Goal: Task Accomplishment & Management: Manage account settings

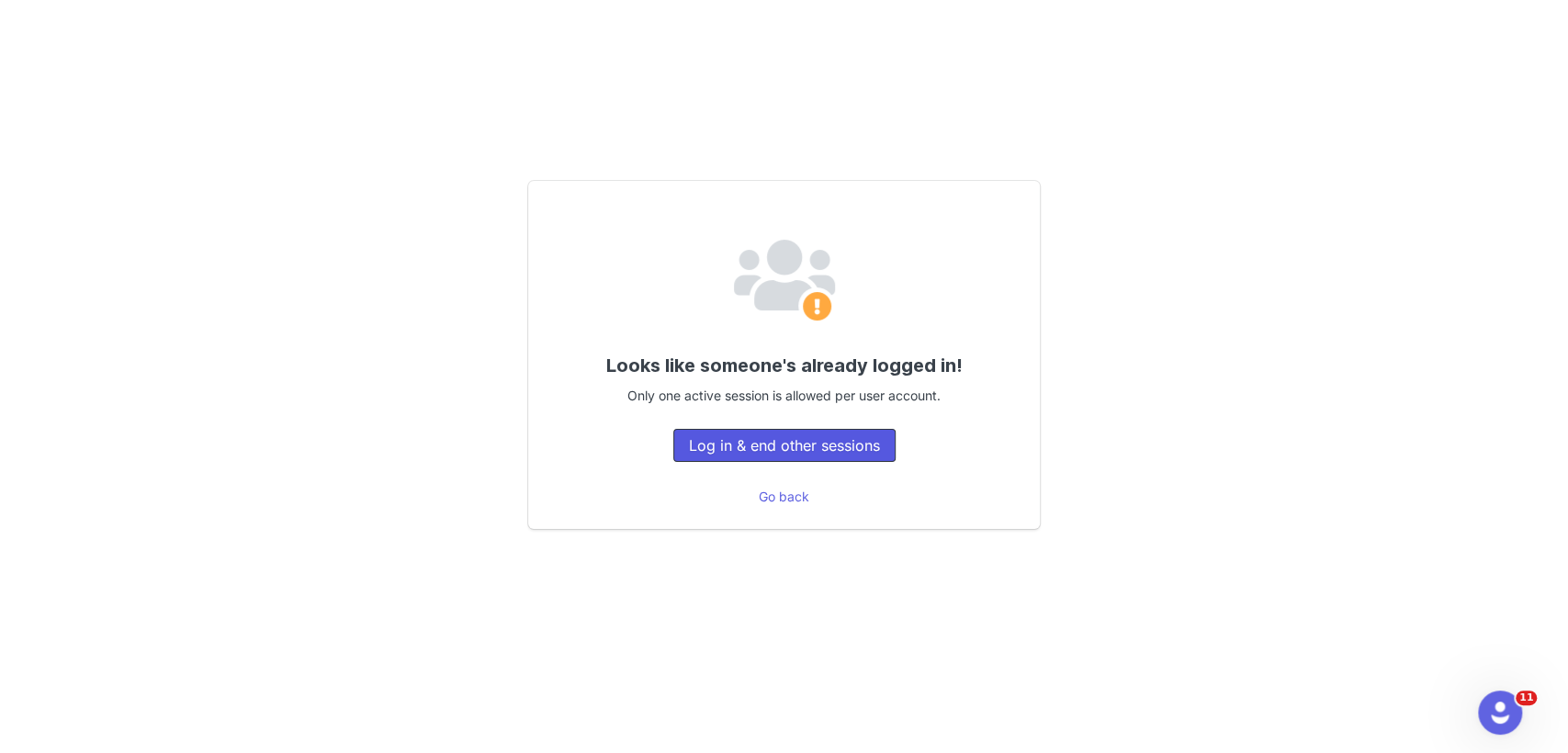
click at [711, 443] on button "Log in & end other sessions" at bounding box center [784, 446] width 222 height 33
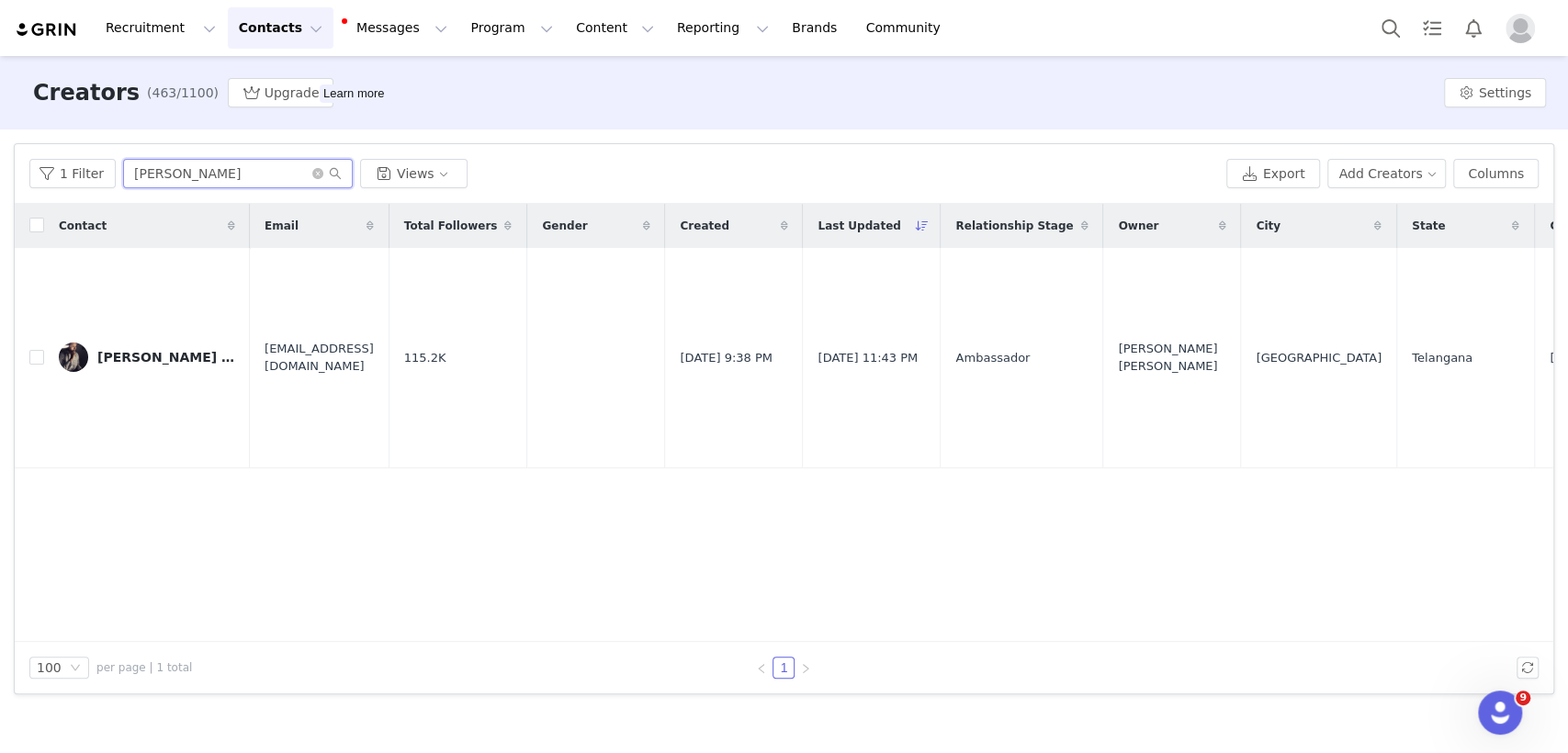
drag, startPoint x: 240, startPoint y: 174, endPoint x: 0, endPoint y: 184, distance: 240.2
click at [0, 189] on div "Filters Filter Logic And Or Archived Select No Owner Select Contact Tag Select …" at bounding box center [784, 418] width 1568 height 579
paste input "[EMAIL_ADDRESS][DOMAIN_NAME]"
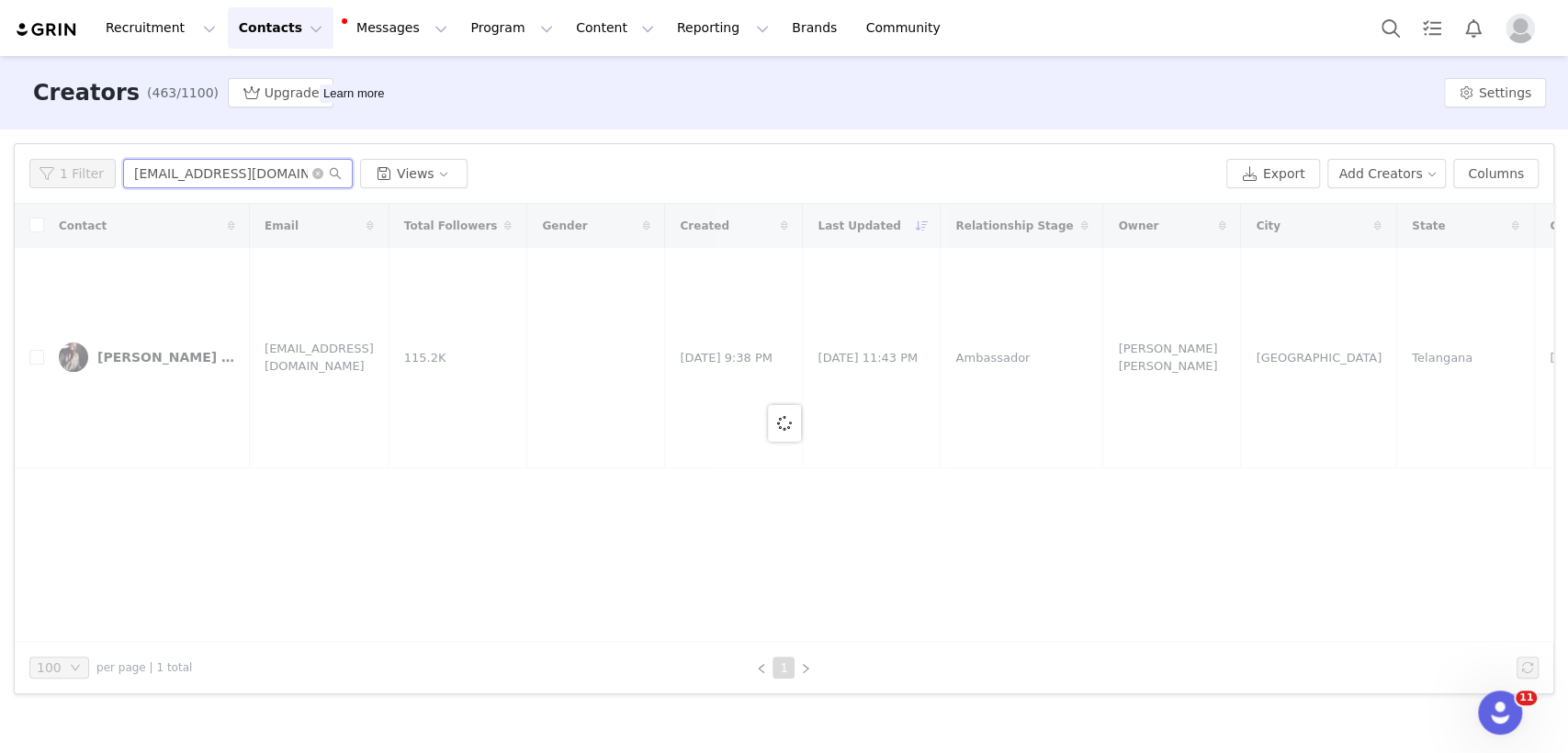
type input "[EMAIL_ADDRESS][DOMAIN_NAME]"
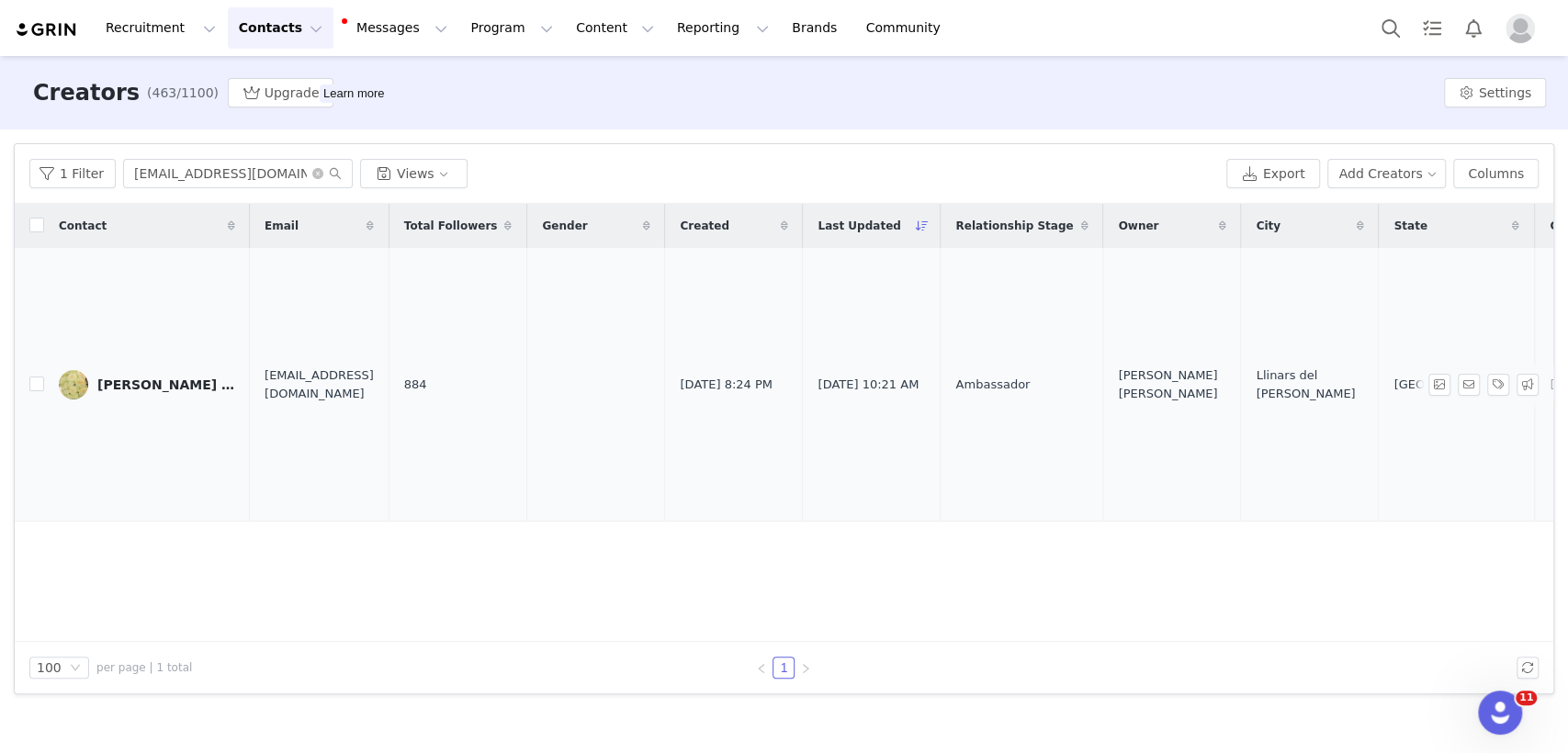
click at [104, 389] on div "[PERSON_NAME] [PERSON_NAME]" at bounding box center [166, 384] width 138 height 15
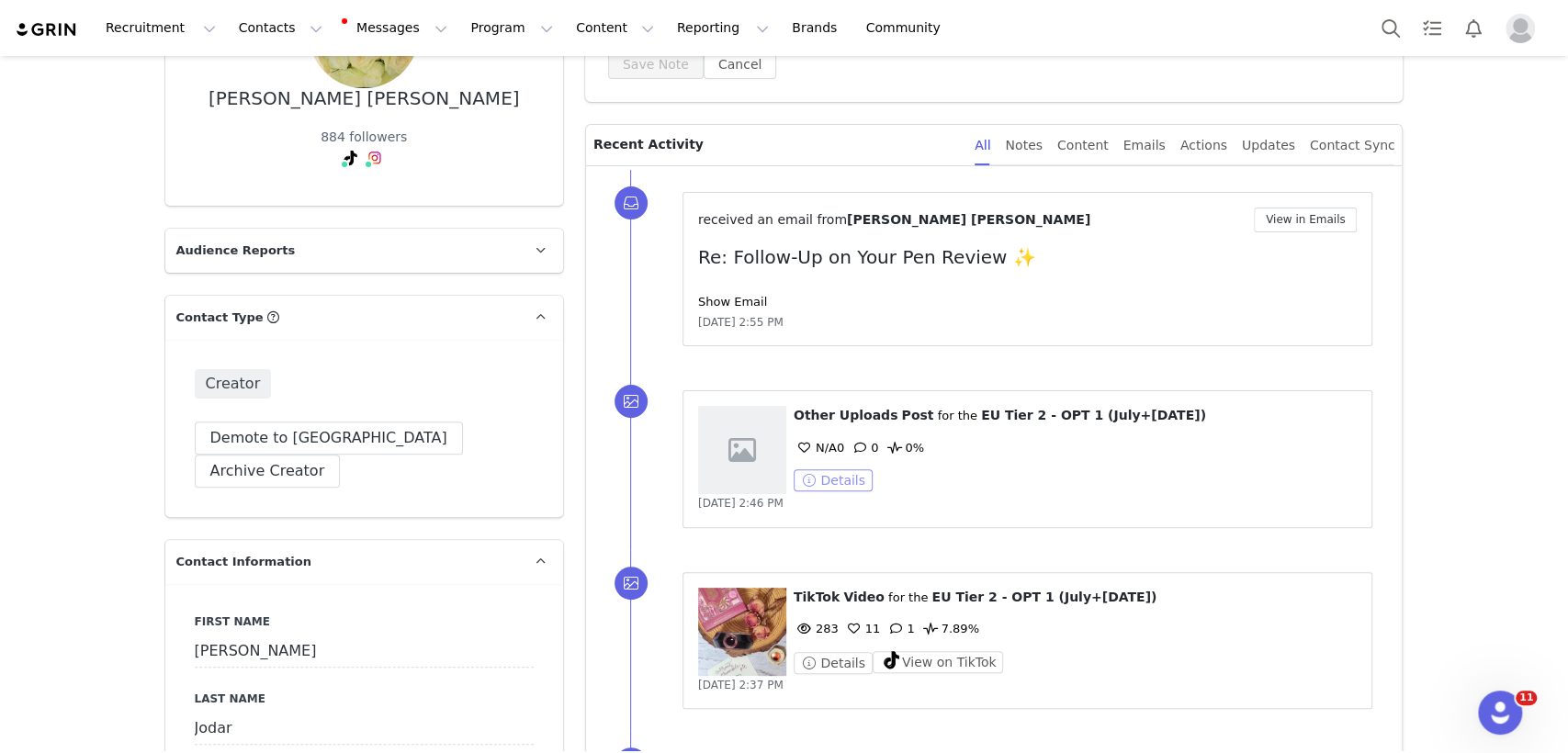
scroll to position [304, 0]
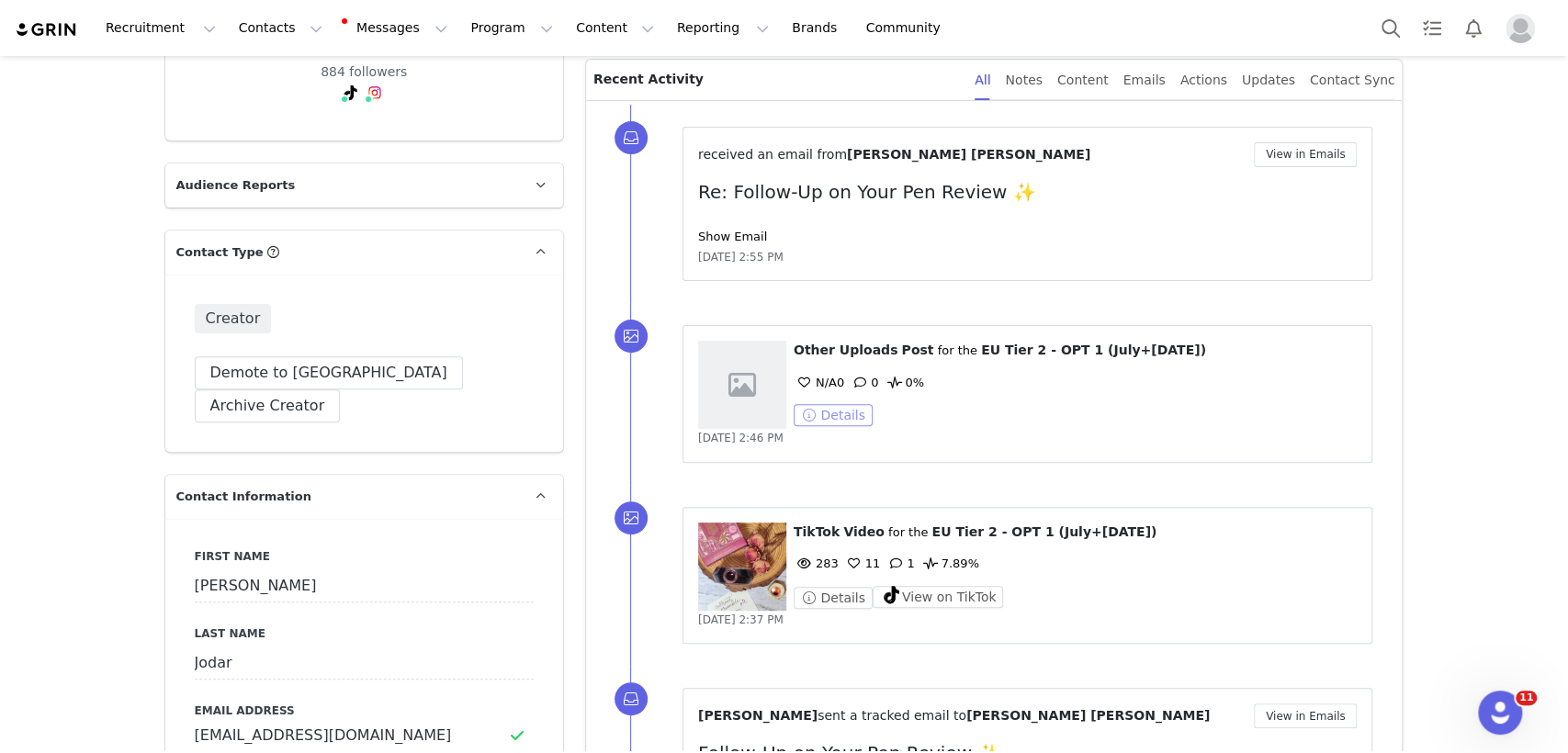
click at [831, 415] on button "Details" at bounding box center [833, 414] width 79 height 22
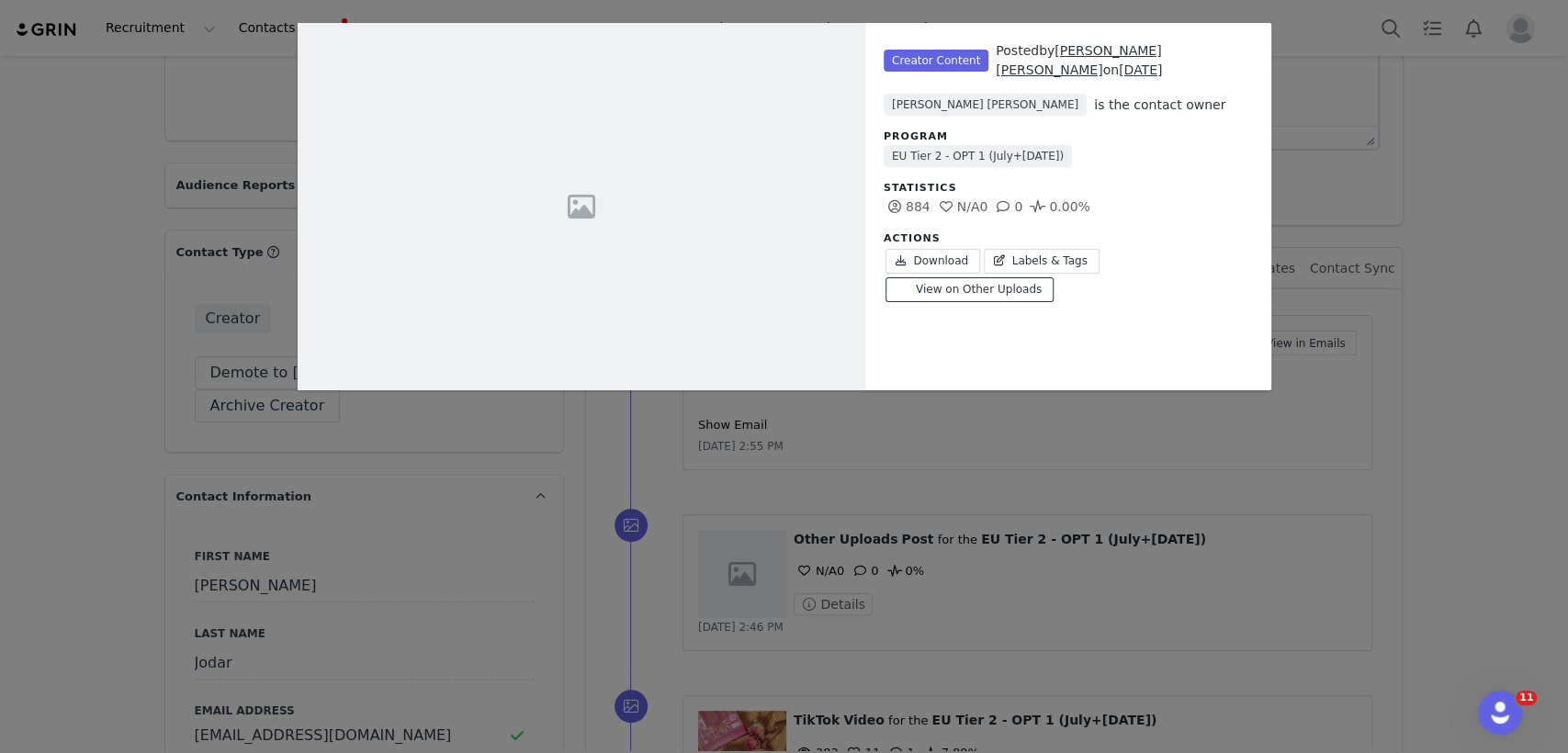
click at [1041, 281] on span "View on Other Uploads" at bounding box center [978, 289] width 126 height 17
click at [976, 488] on div "Unlabeled Creator Content Posted by [PERSON_NAME] [PERSON_NAME] on [DATE] [PERS…" at bounding box center [784, 376] width 1568 height 753
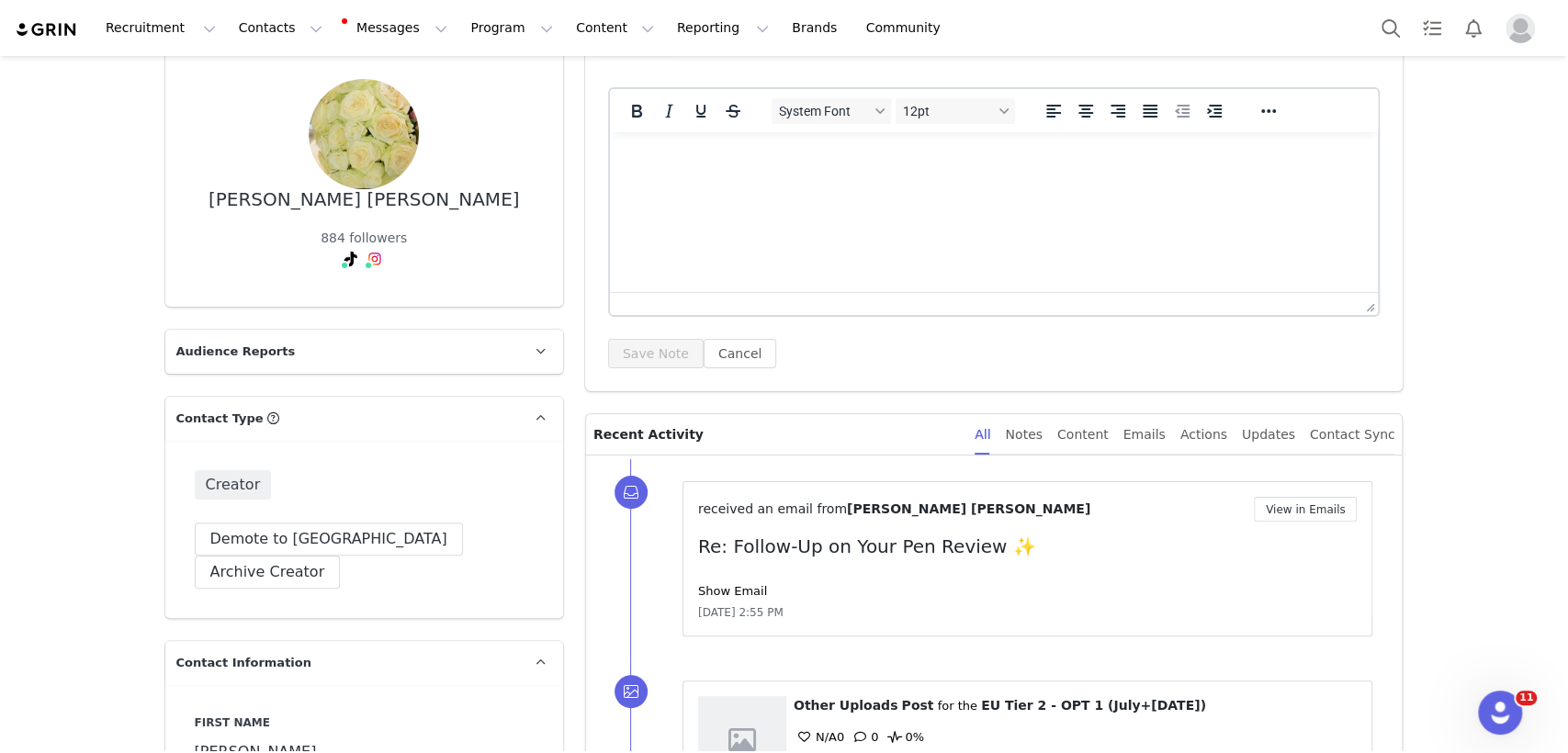
scroll to position [139, 0]
click at [1081, 426] on div "All Notes Content Emails Actions Updates Contact Sync" at bounding box center [1185, 434] width 419 height 41
click at [1100, 435] on div "Content" at bounding box center [1082, 434] width 52 height 41
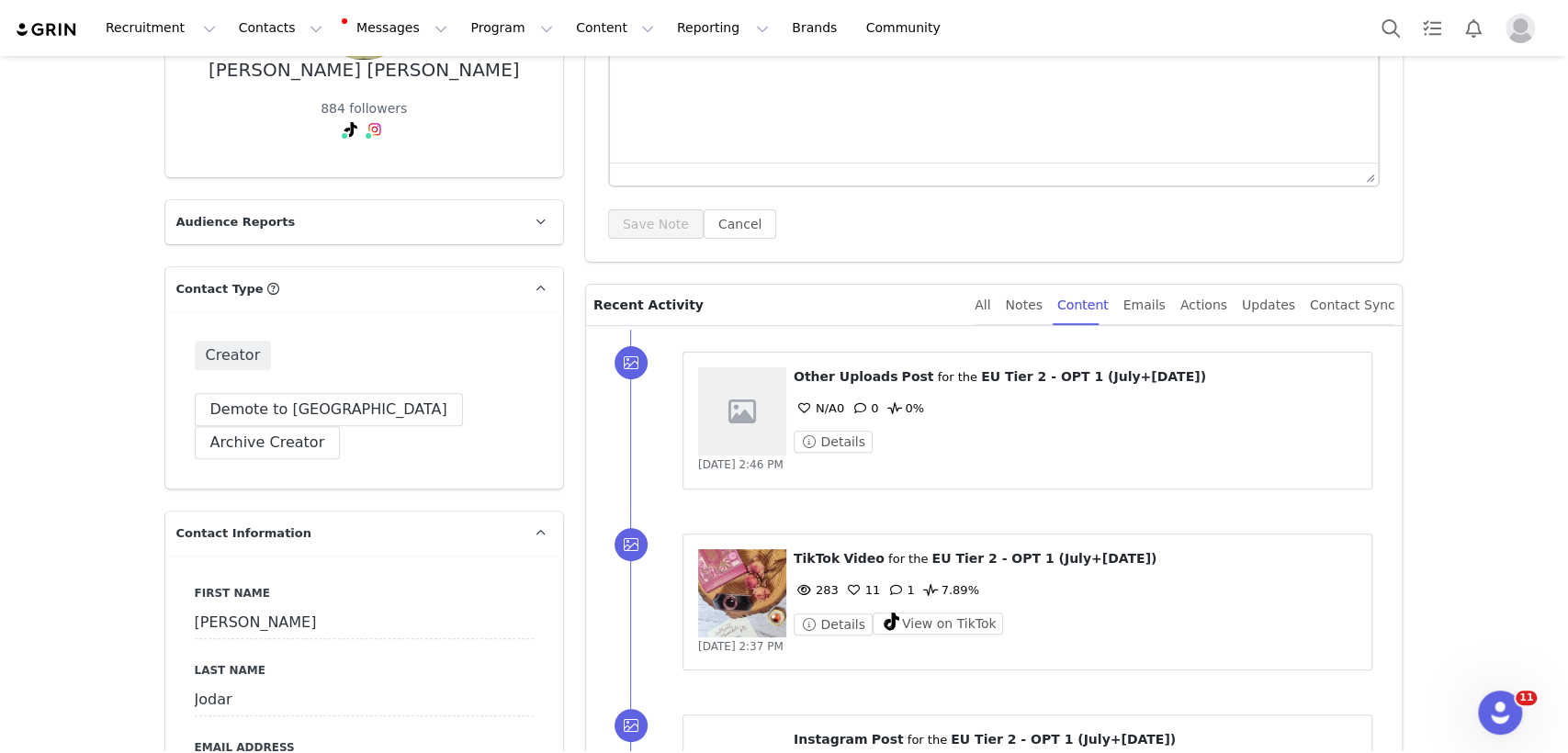
scroll to position [440, 0]
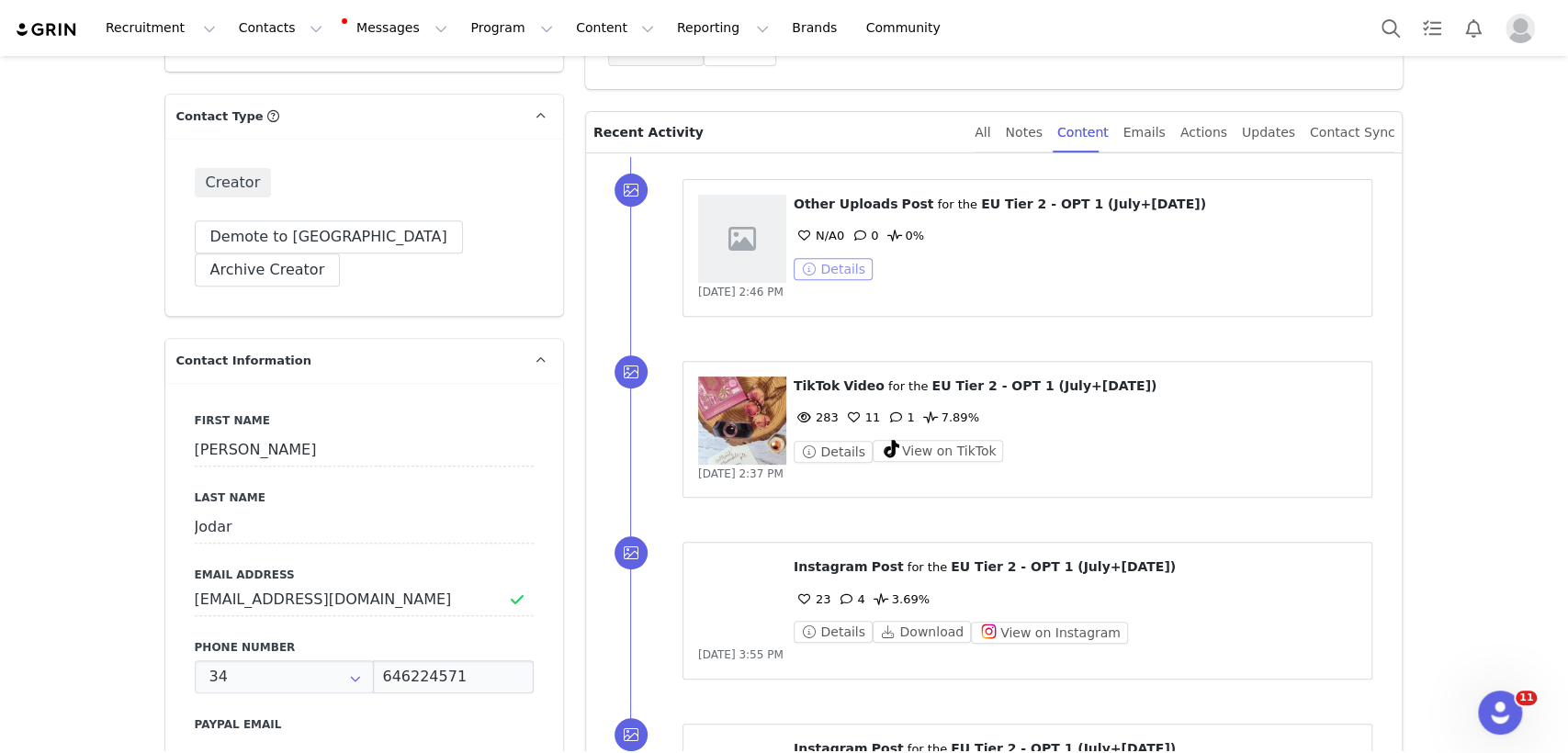
click at [822, 264] on button "Details" at bounding box center [833, 269] width 79 height 22
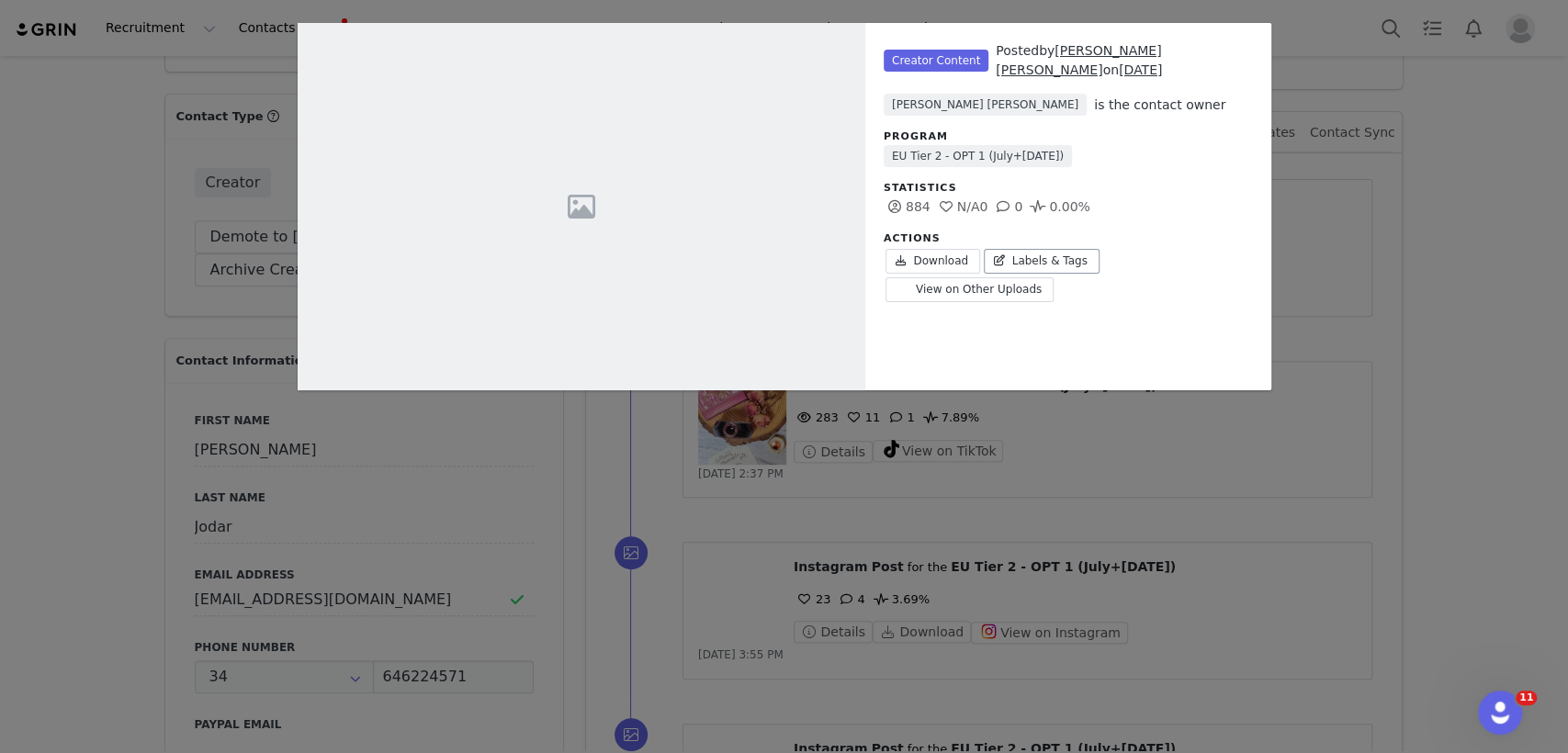
click at [1009, 249] on link "Labels & Tags" at bounding box center [1041, 261] width 116 height 24
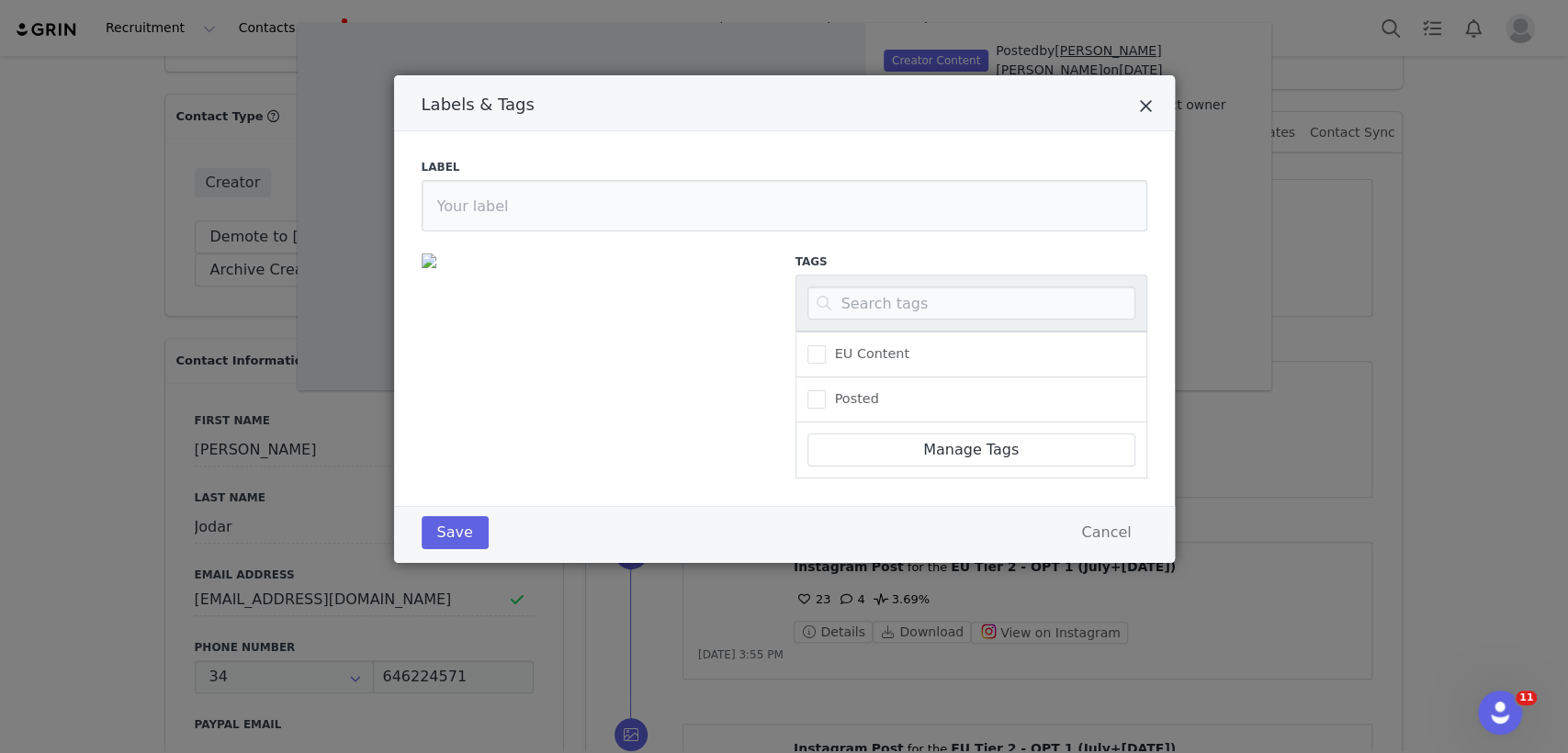
click at [1143, 104] on icon "Close" at bounding box center [1146, 106] width 14 height 18
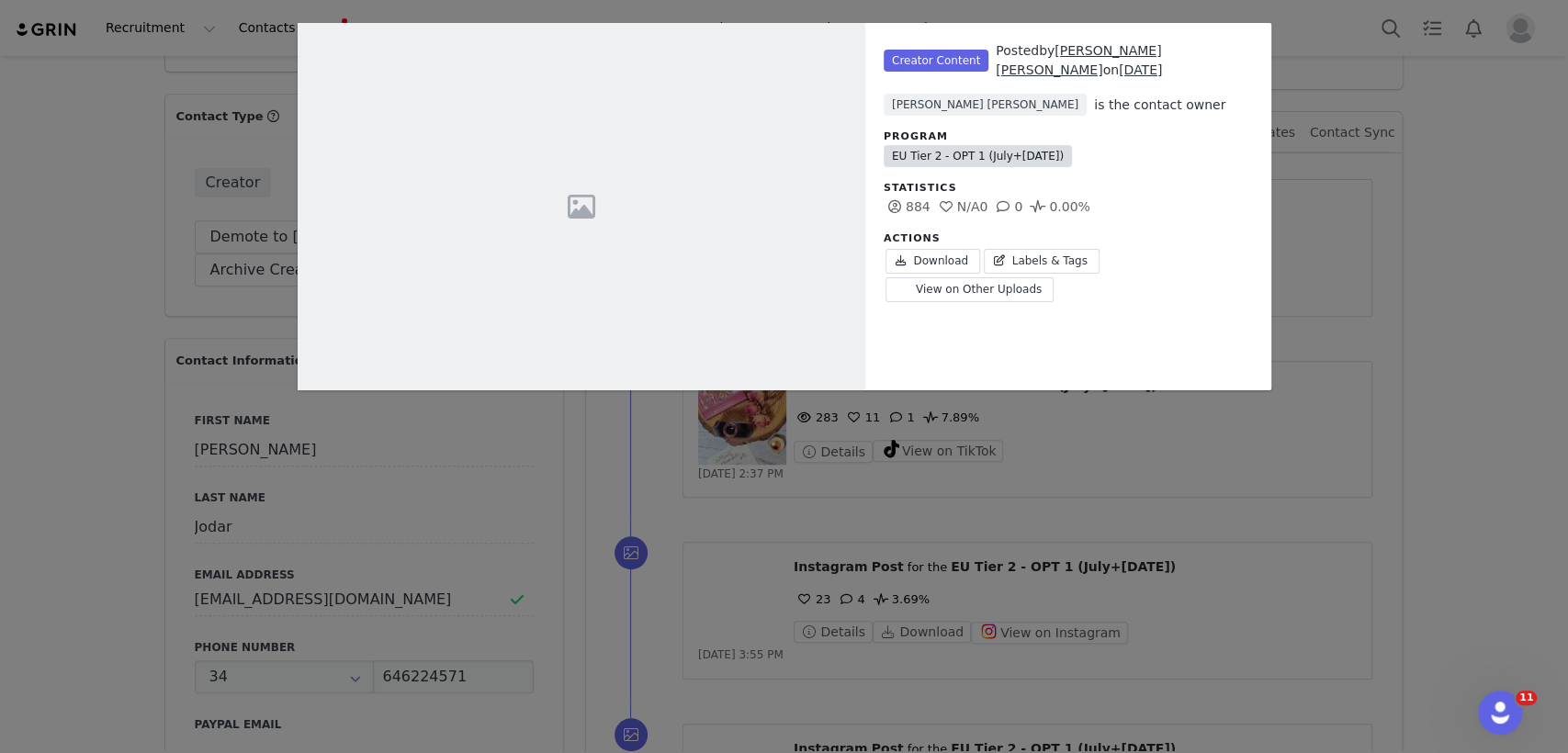
click at [1010, 145] on link "EU Tier 2 - OPT 1 (July+[DATE])" at bounding box center [978, 156] width 189 height 22
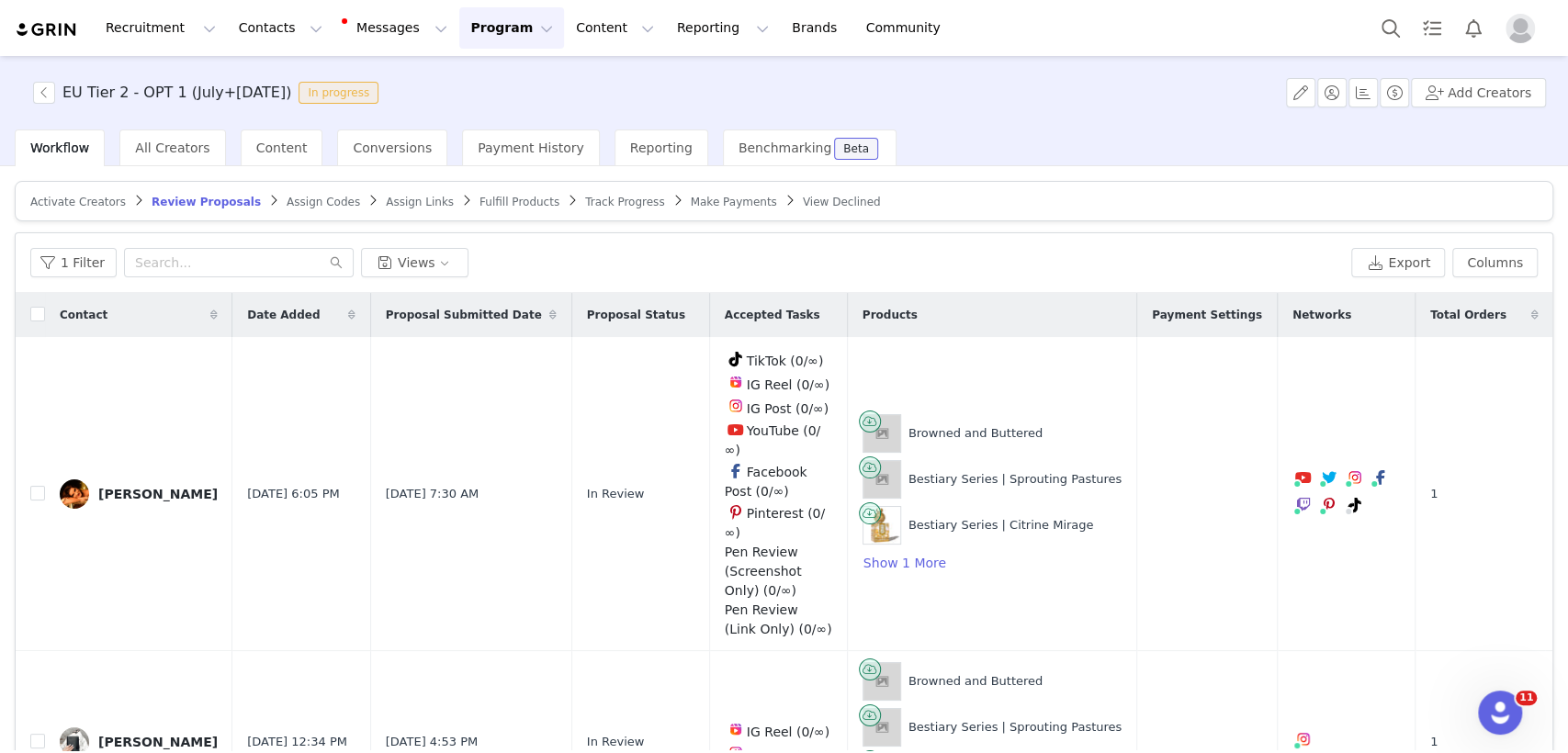
click at [480, 201] on span "Fulfill Products" at bounding box center [520, 201] width 80 height 13
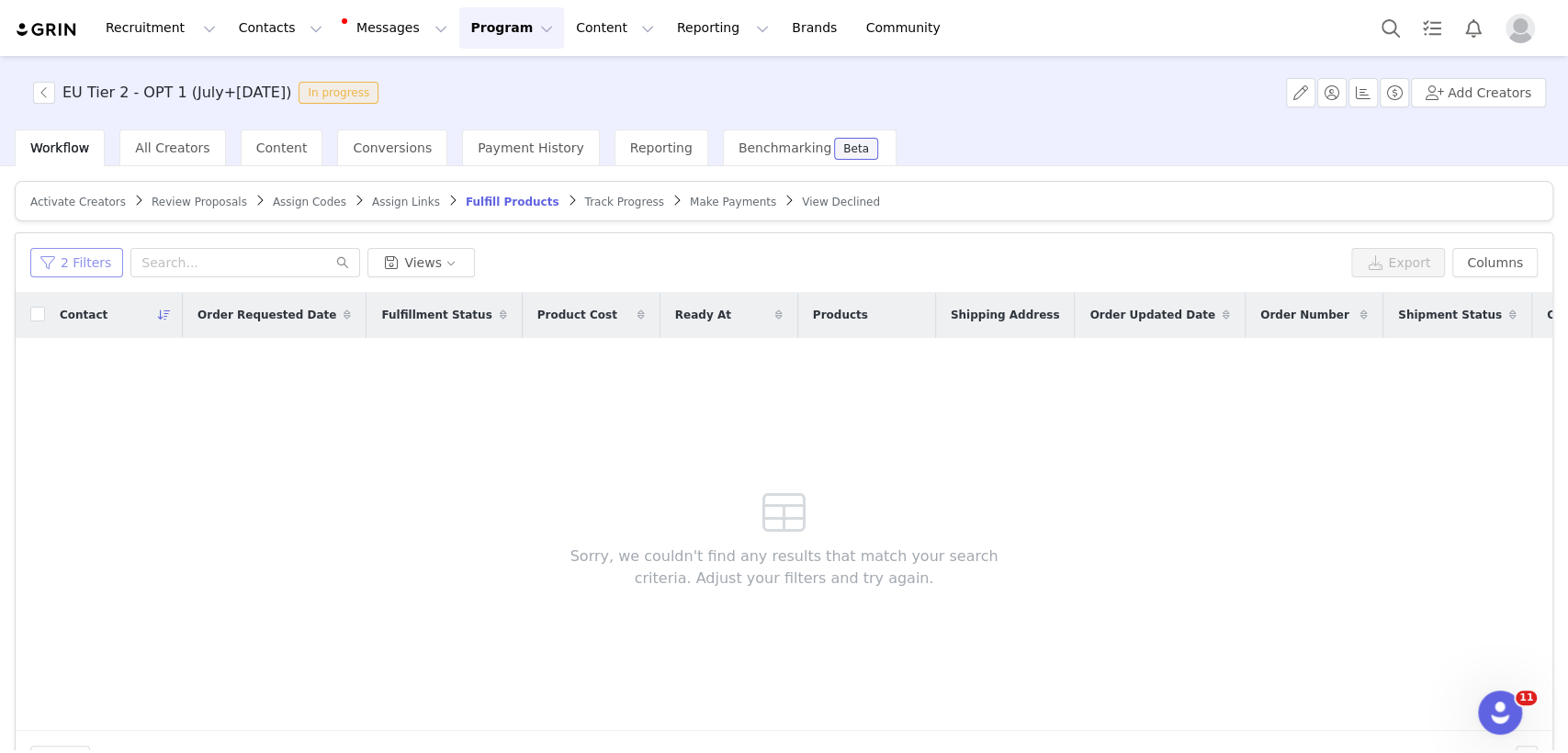
click at [97, 264] on button "2 Filters" at bounding box center [76, 263] width 92 height 29
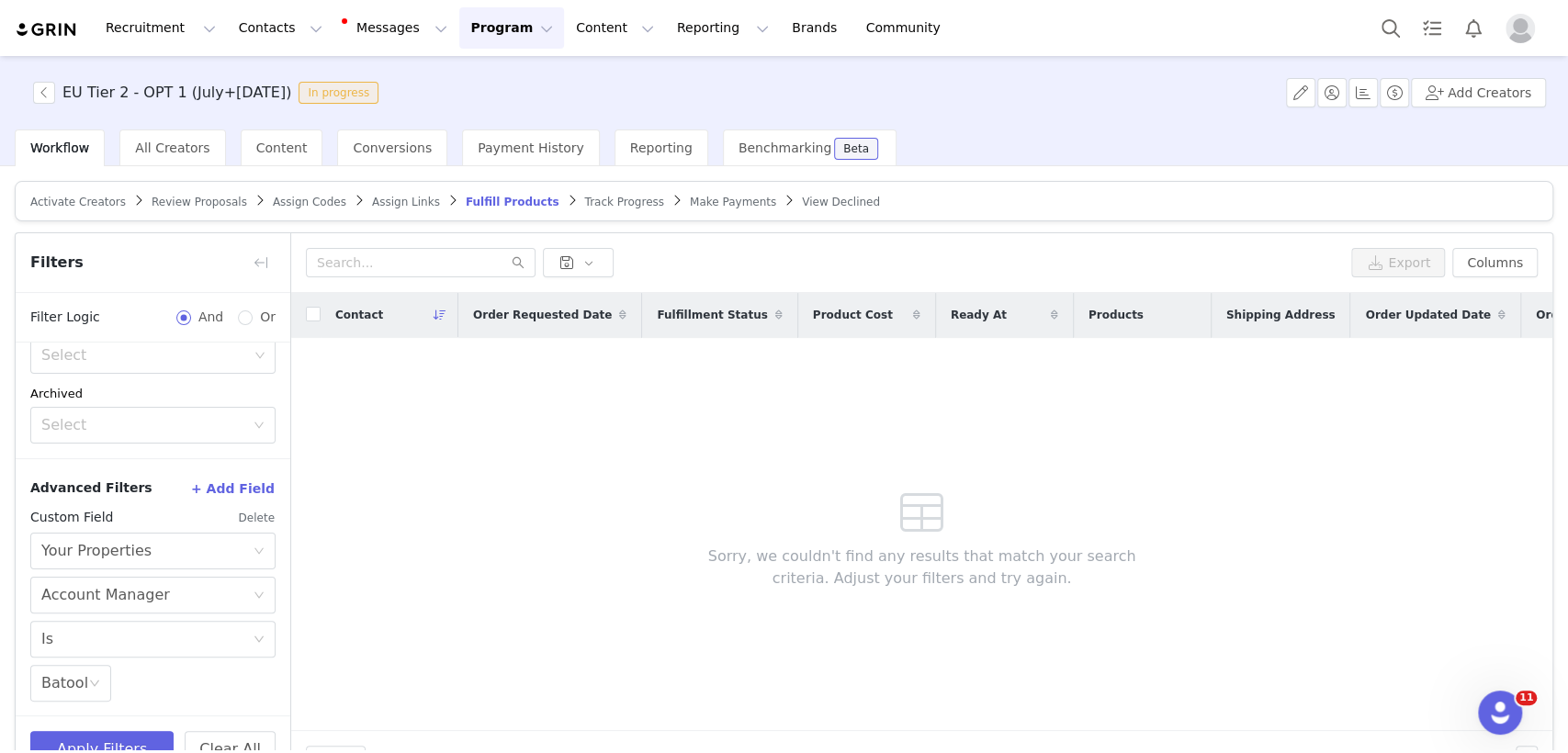
scroll to position [45, 0]
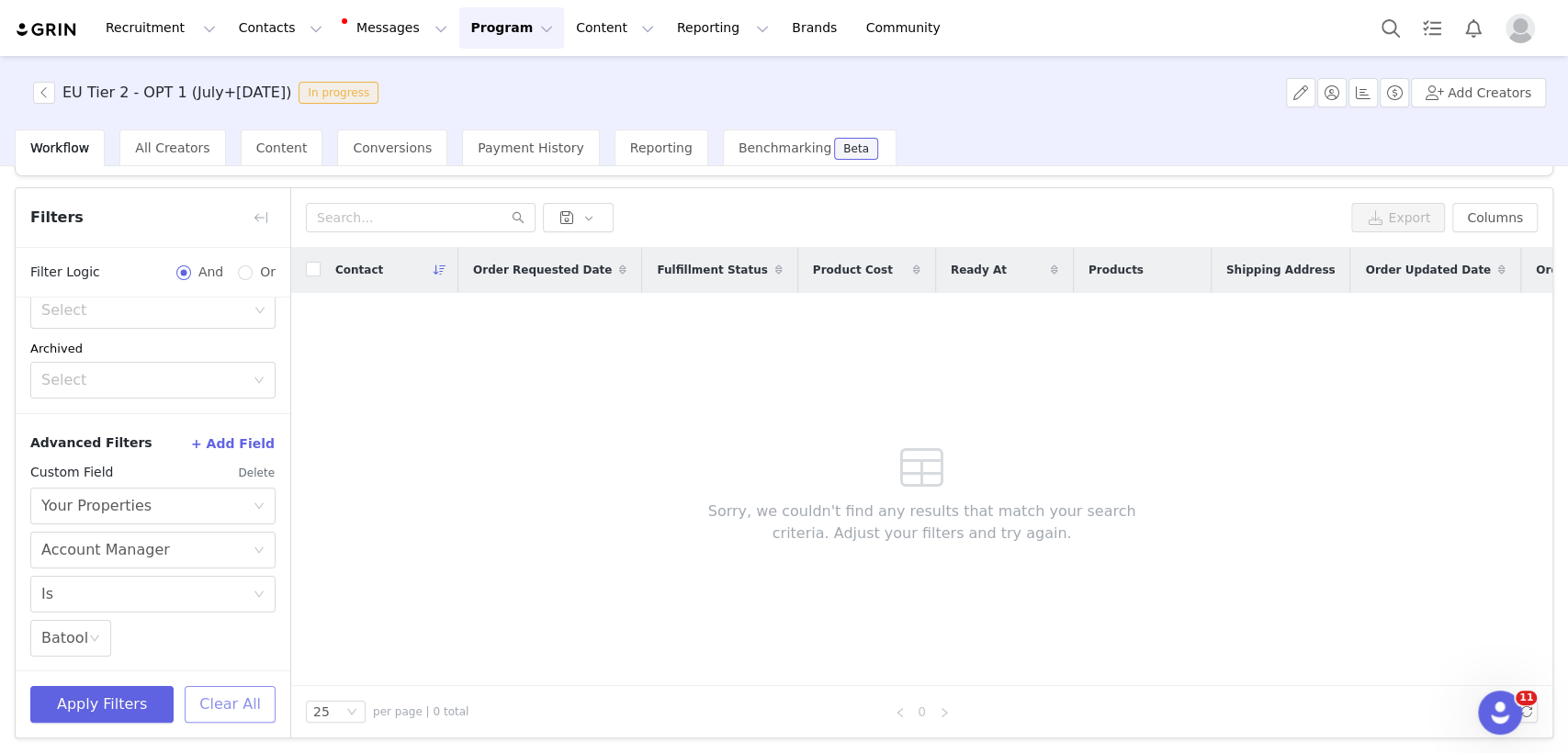
click at [216, 718] on button "Clear All" at bounding box center [230, 704] width 91 height 37
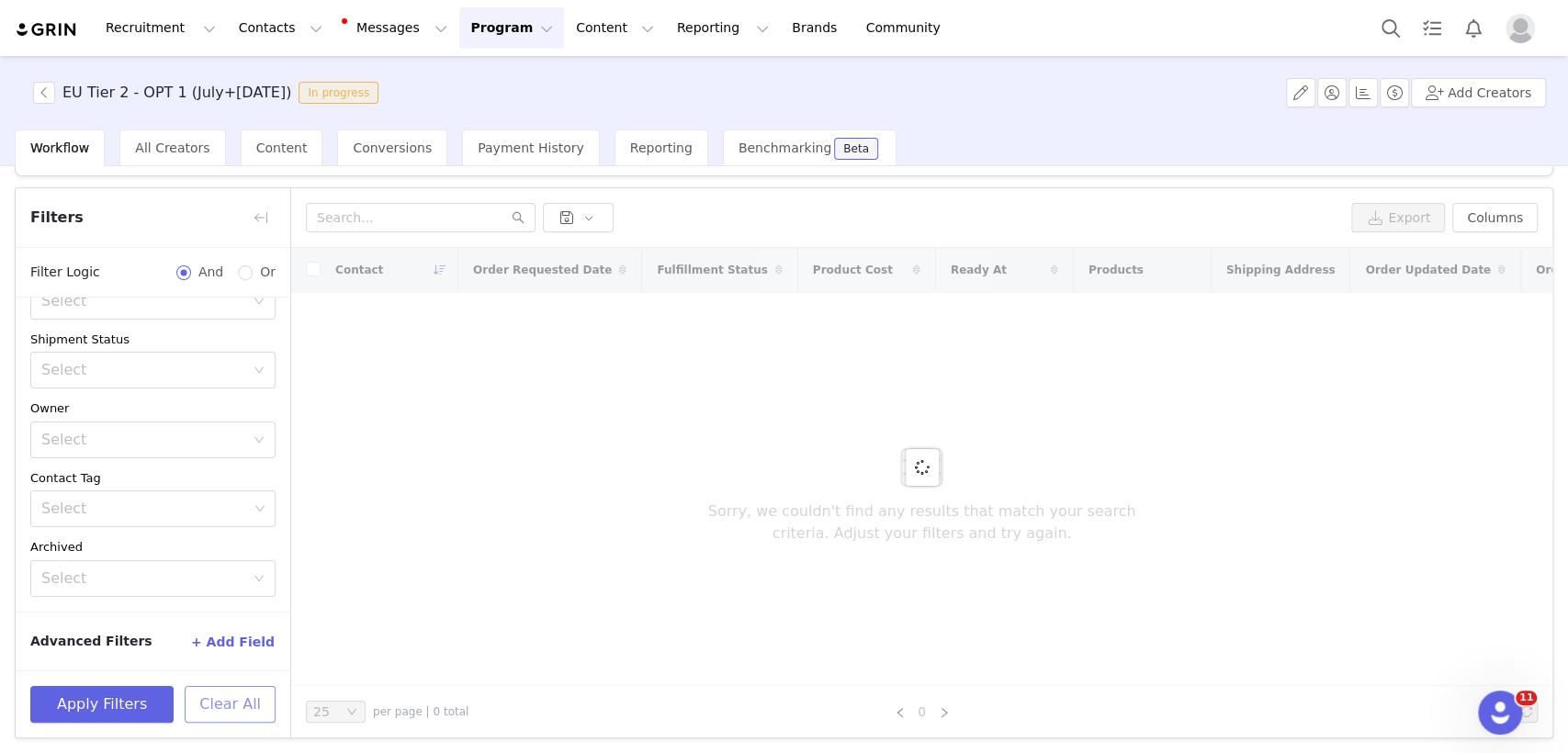
click at [216, 701] on button "Clear All" at bounding box center [230, 704] width 91 height 37
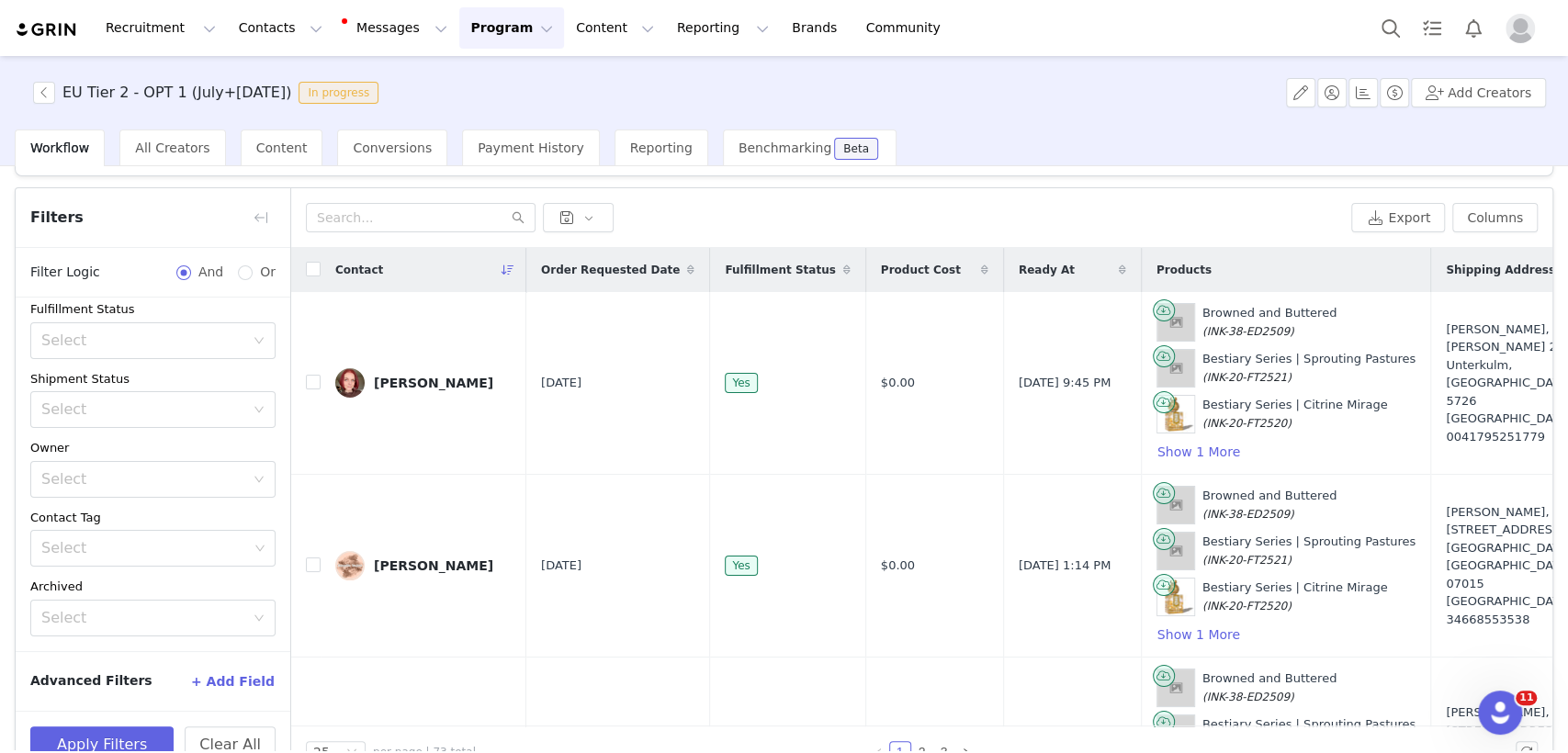
click at [584, 163] on span "Track Progress" at bounding box center [623, 157] width 79 height 13
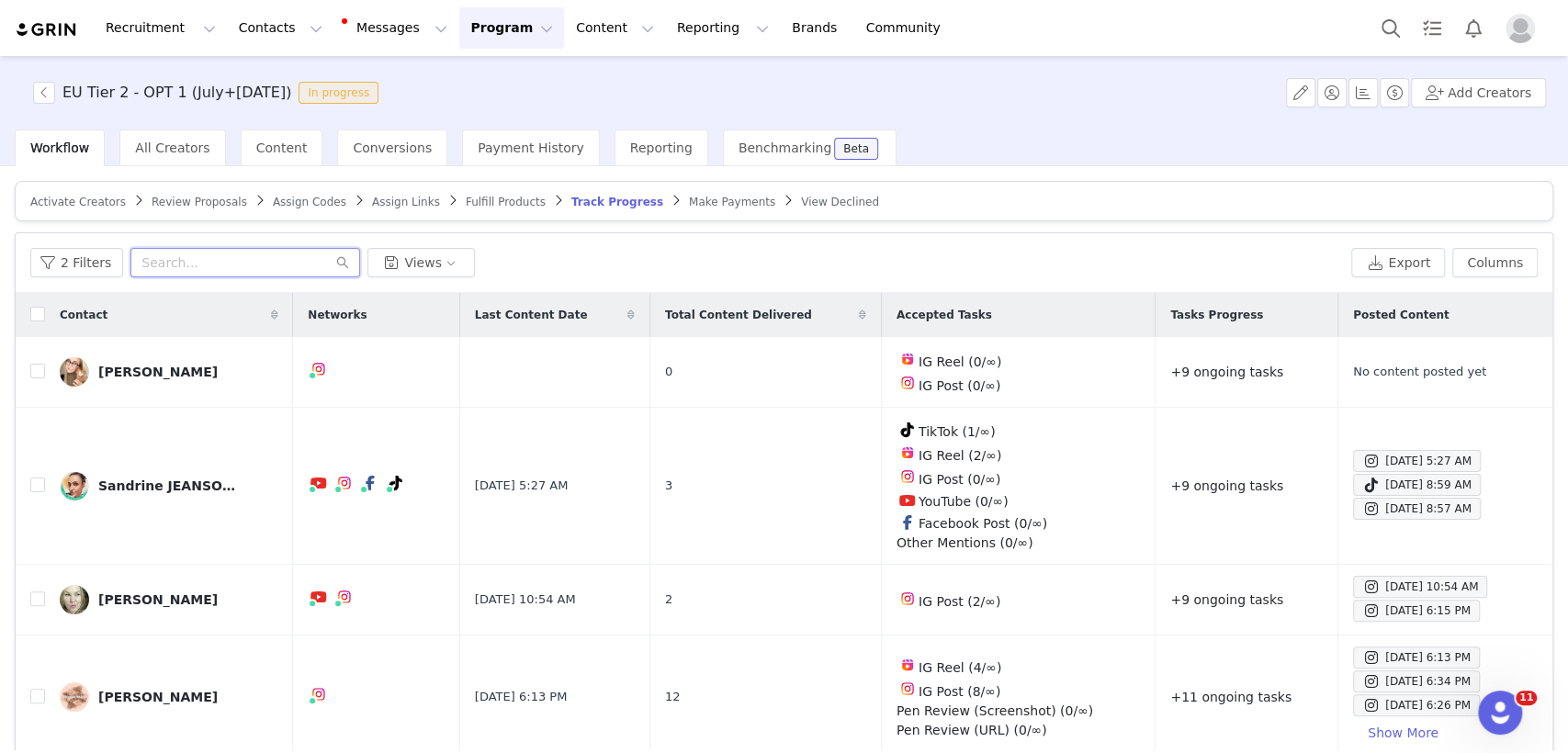
click at [219, 268] on input "text" at bounding box center [245, 263] width 230 height 29
paste input "[EMAIL_ADDRESS][DOMAIN_NAME]"
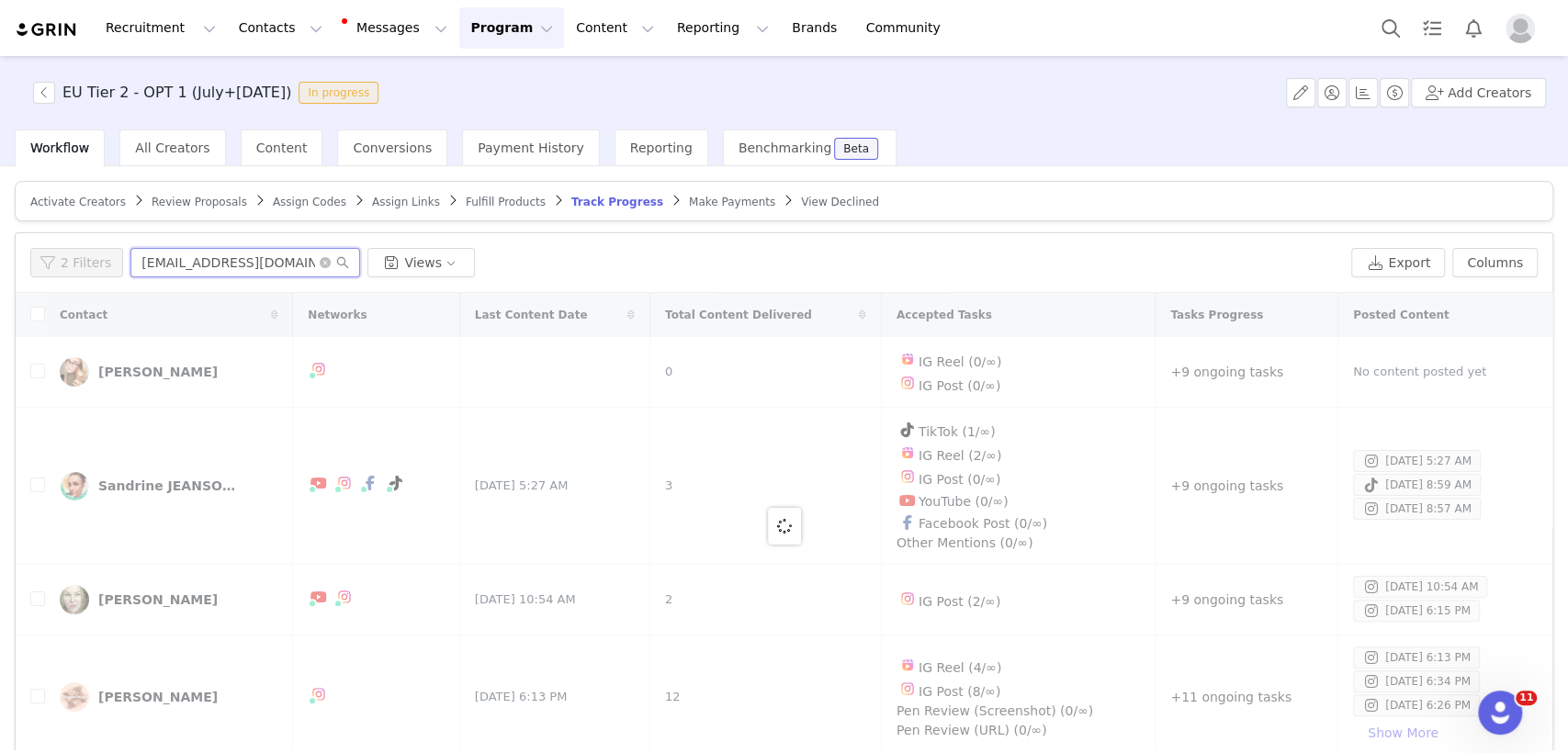
type input "[EMAIL_ADDRESS][DOMAIN_NAME]"
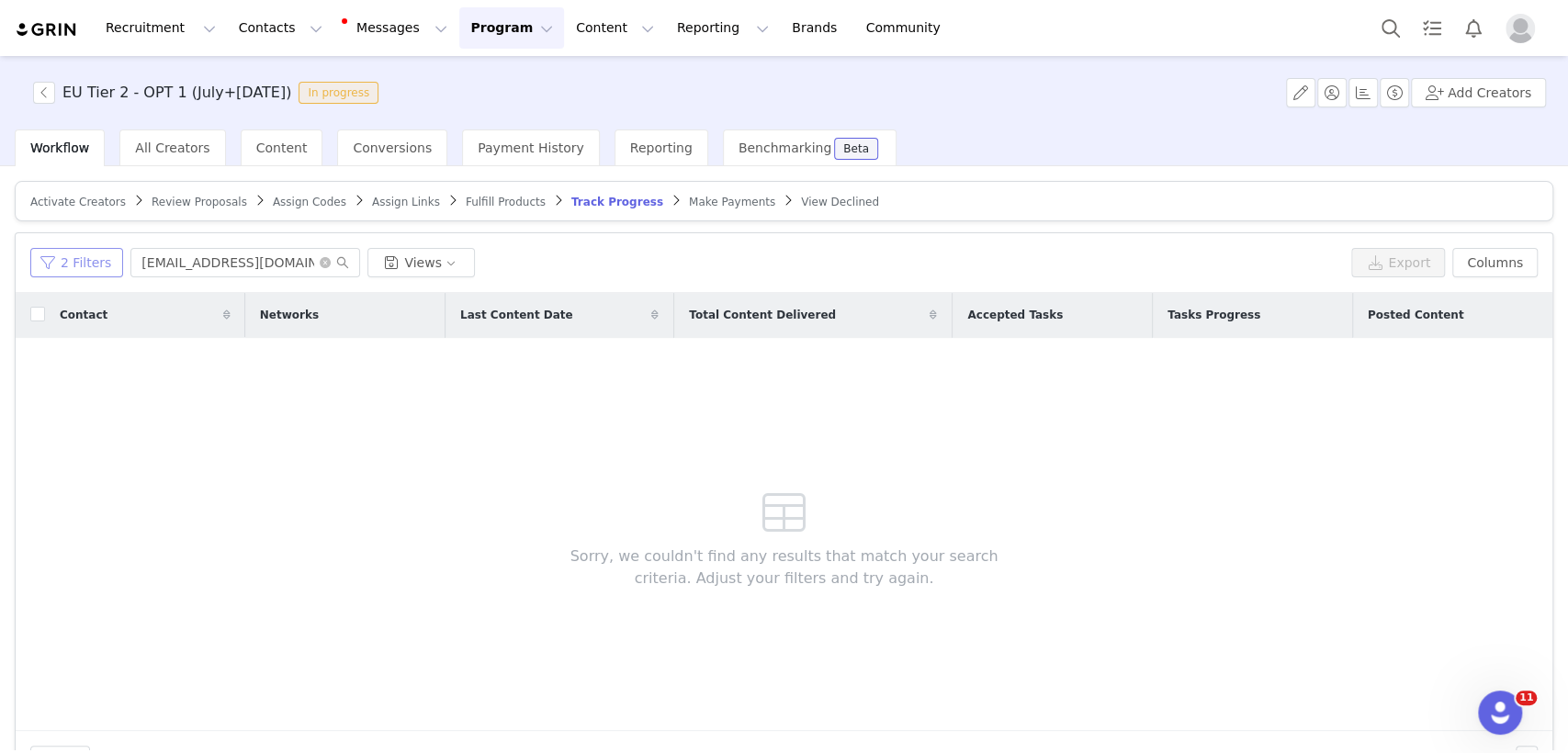
click at [69, 264] on button "2 Filters" at bounding box center [76, 263] width 92 height 29
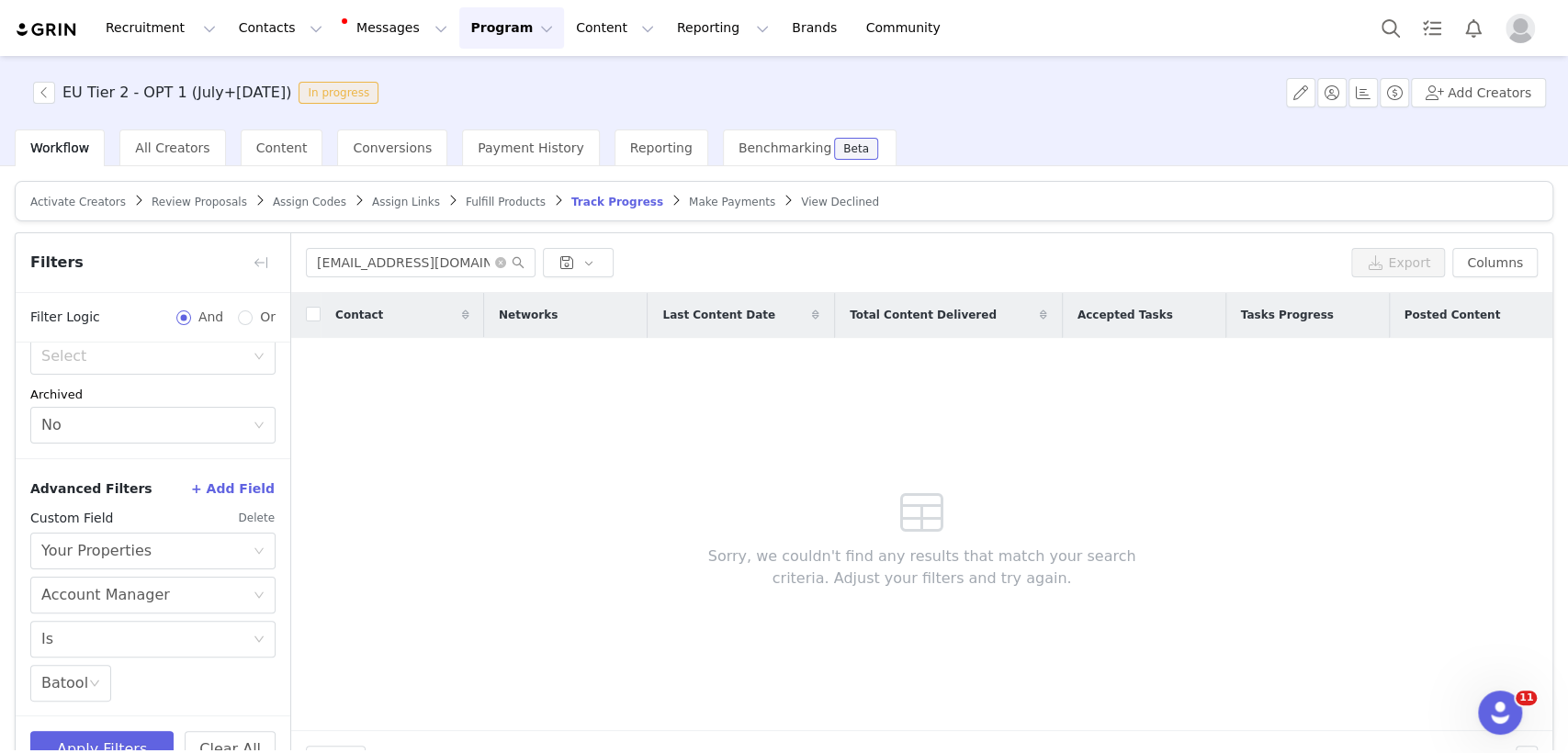
scroll to position [45, 0]
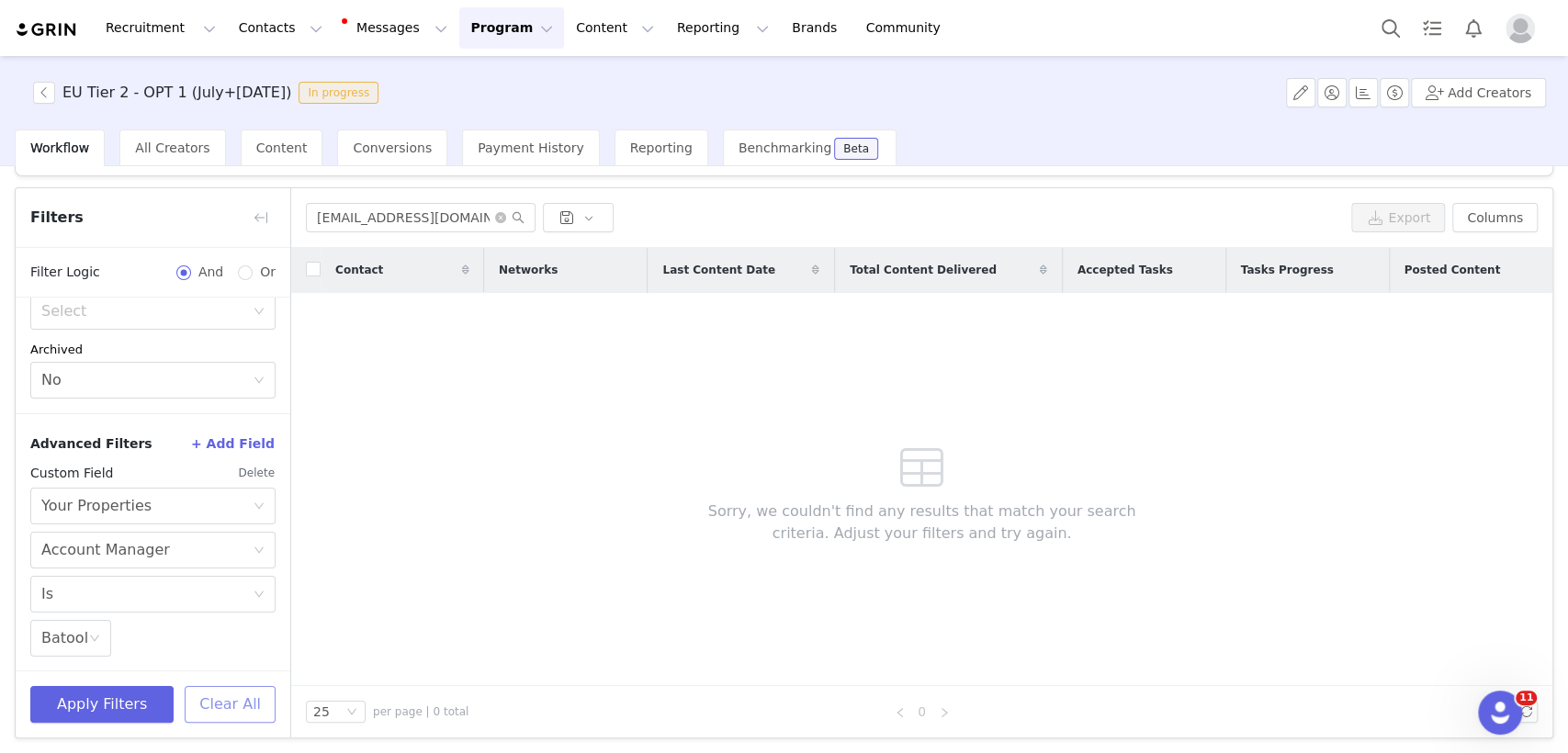
click at [210, 705] on button "Clear All" at bounding box center [230, 704] width 91 height 37
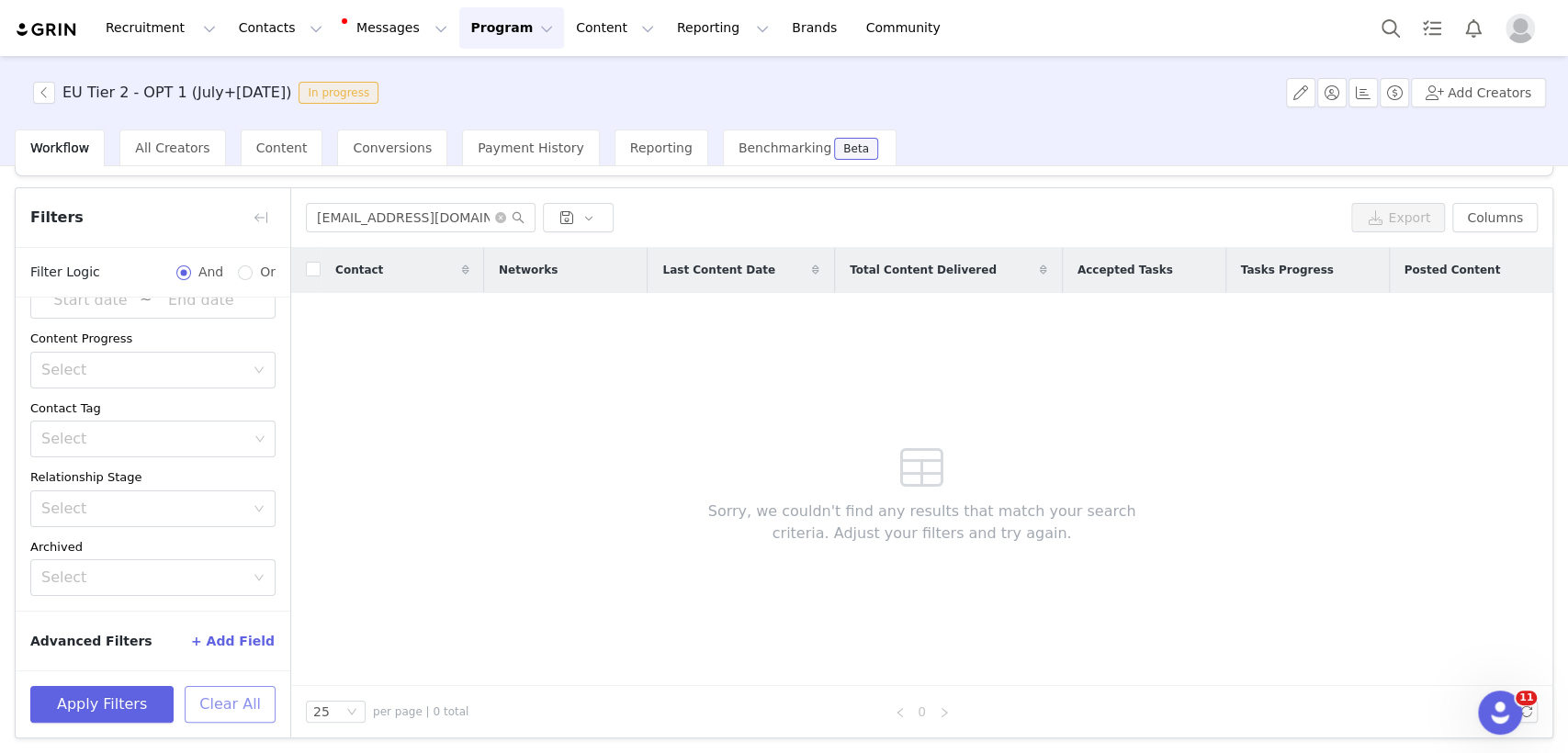
scroll to position [121, 0]
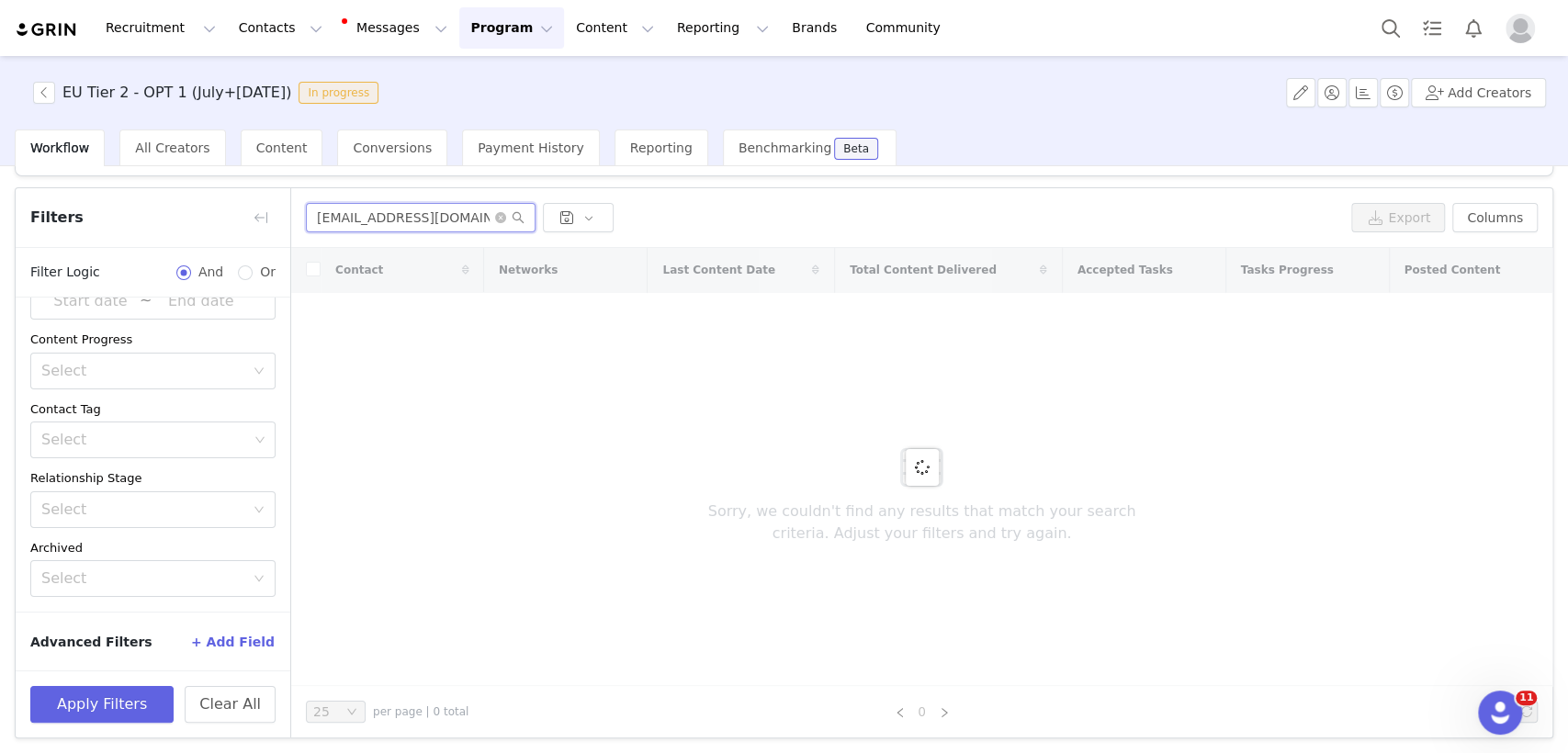
click at [451, 210] on input "[EMAIL_ADDRESS][DOMAIN_NAME]" at bounding box center [420, 218] width 230 height 29
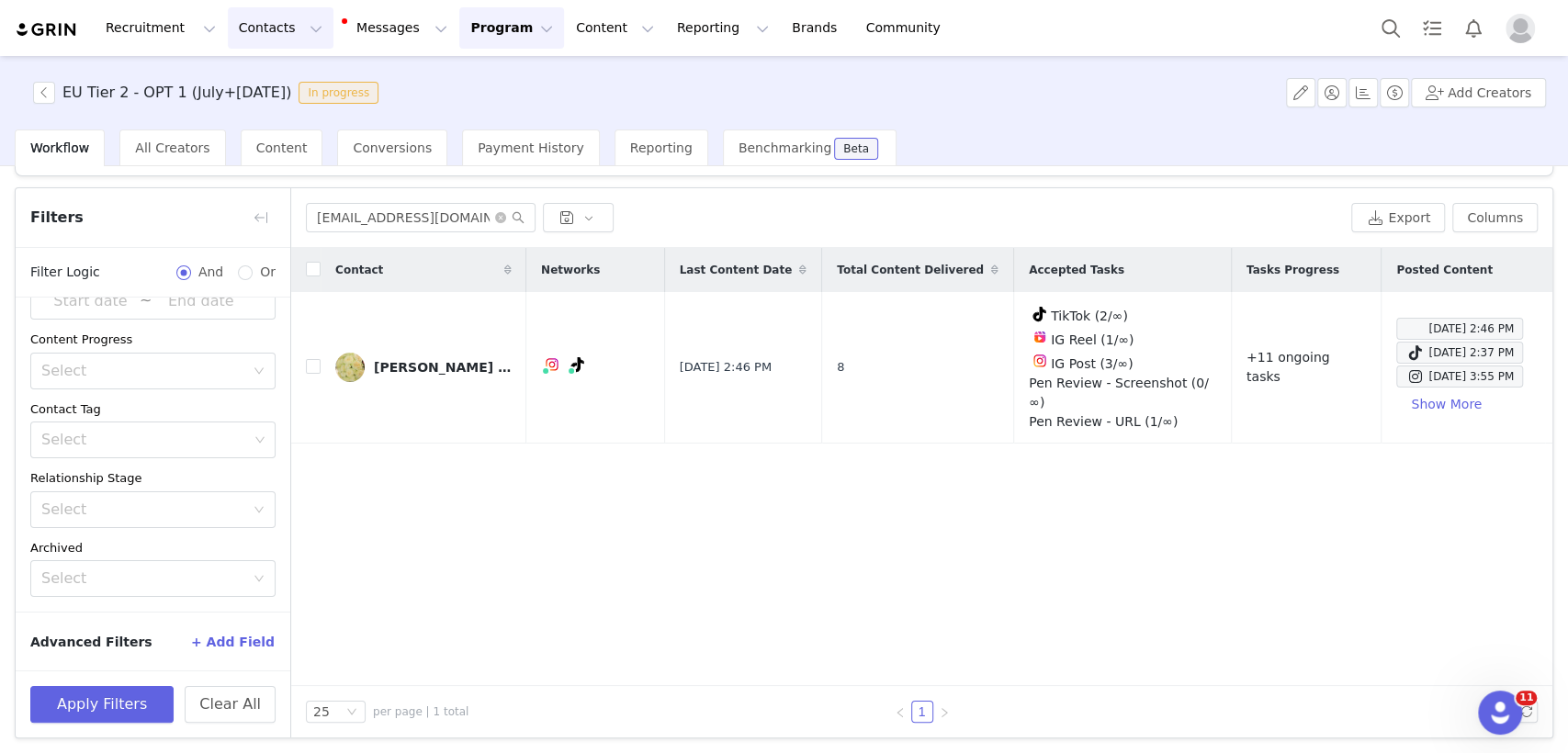
click at [256, 33] on button "Contacts Contacts" at bounding box center [280, 28] width 106 height 41
click at [254, 75] on p "Creators" at bounding box center [252, 82] width 55 height 19
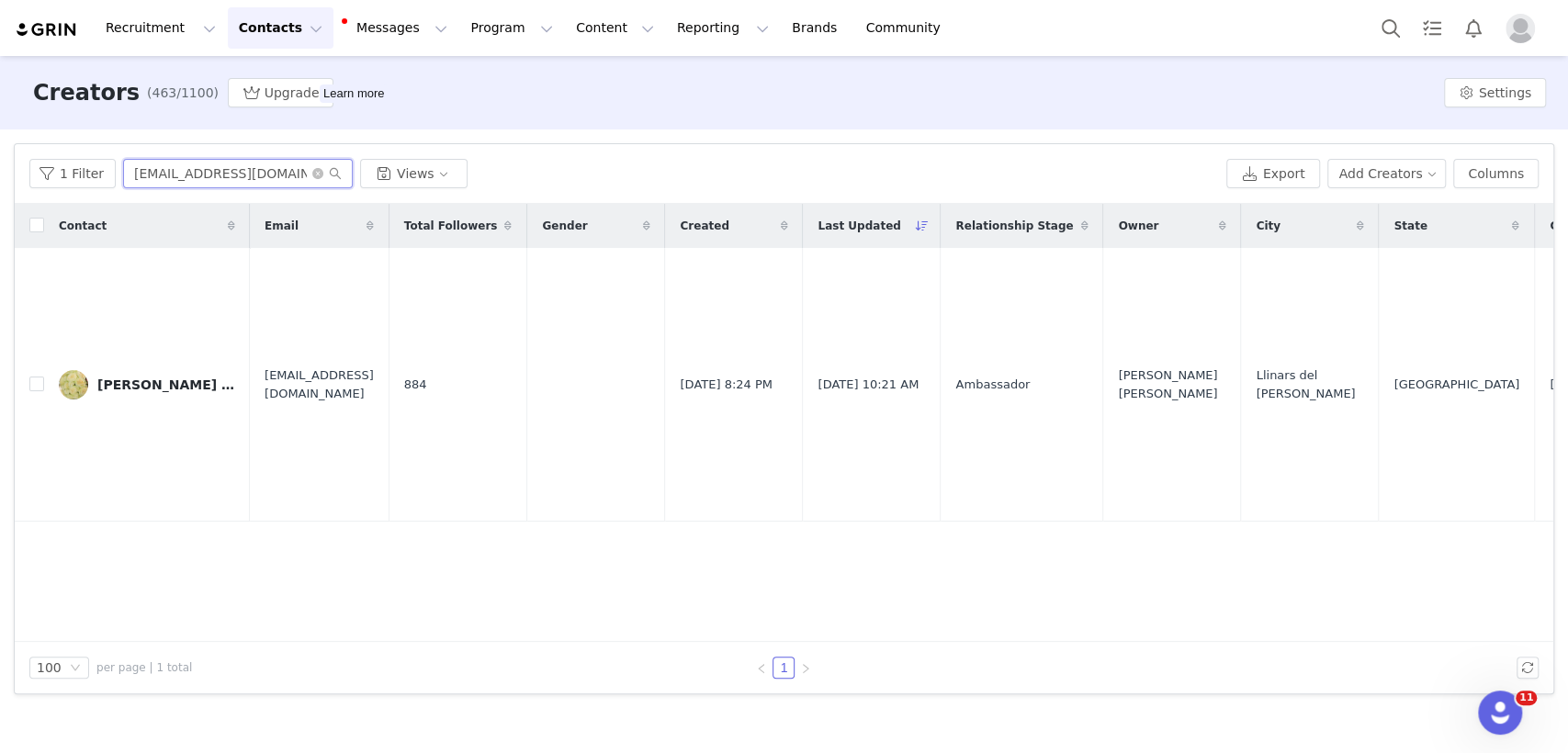
drag, startPoint x: 271, startPoint y: 167, endPoint x: 0, endPoint y: 96, distance: 280.1
click at [0, 97] on div "Creators (463/1100) Upgrade Learn more Settings Filters Filter Logic And Or Arc…" at bounding box center [784, 404] width 1568 height 695
paste input "gisseney"
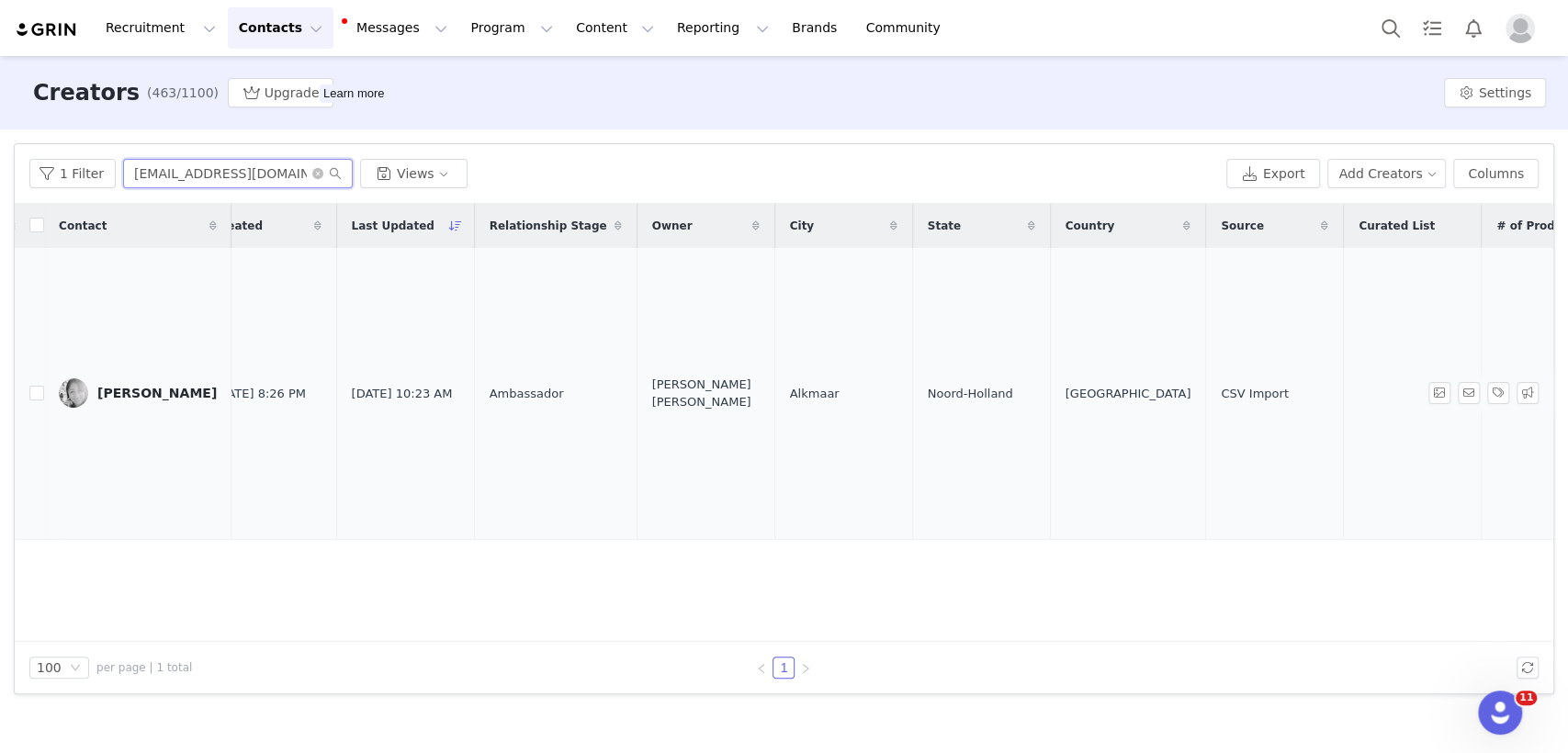
scroll to position [0, 456]
drag, startPoint x: 255, startPoint y: 177, endPoint x: 0, endPoint y: 179, distance: 255.0
click at [0, 179] on div "Filters Filter Logic And Or Archived Select No Owner Select Contact Tag Select …" at bounding box center [784, 418] width 1568 height 579
paste input "[PERSON_NAME].[PERSON_NAME]"
type input "[PERSON_NAME][EMAIL_ADDRESS][PERSON_NAME][DOMAIN_NAME]"
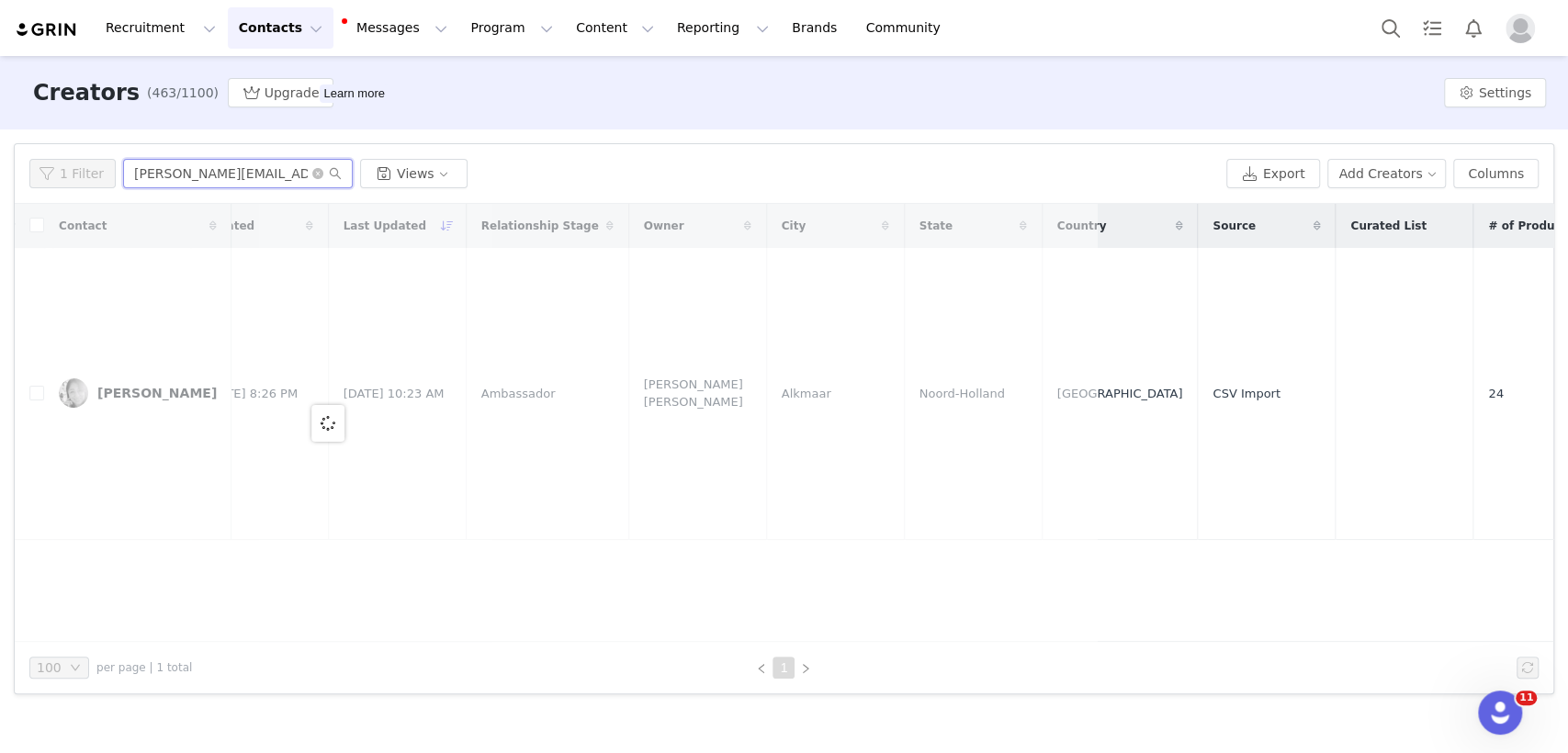
scroll to position [0, 0]
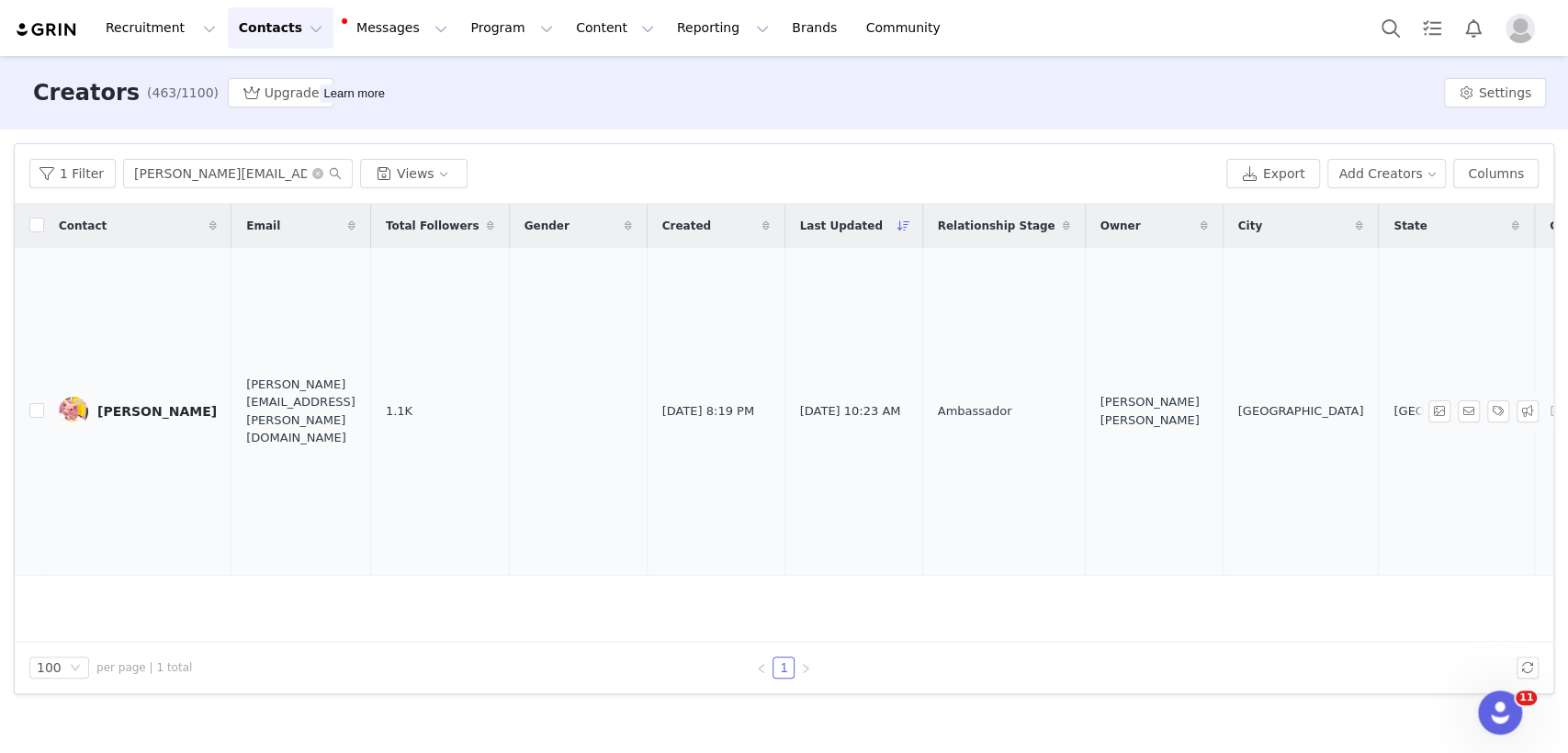
click at [107, 414] on div "[PERSON_NAME]" at bounding box center [157, 411] width 120 height 15
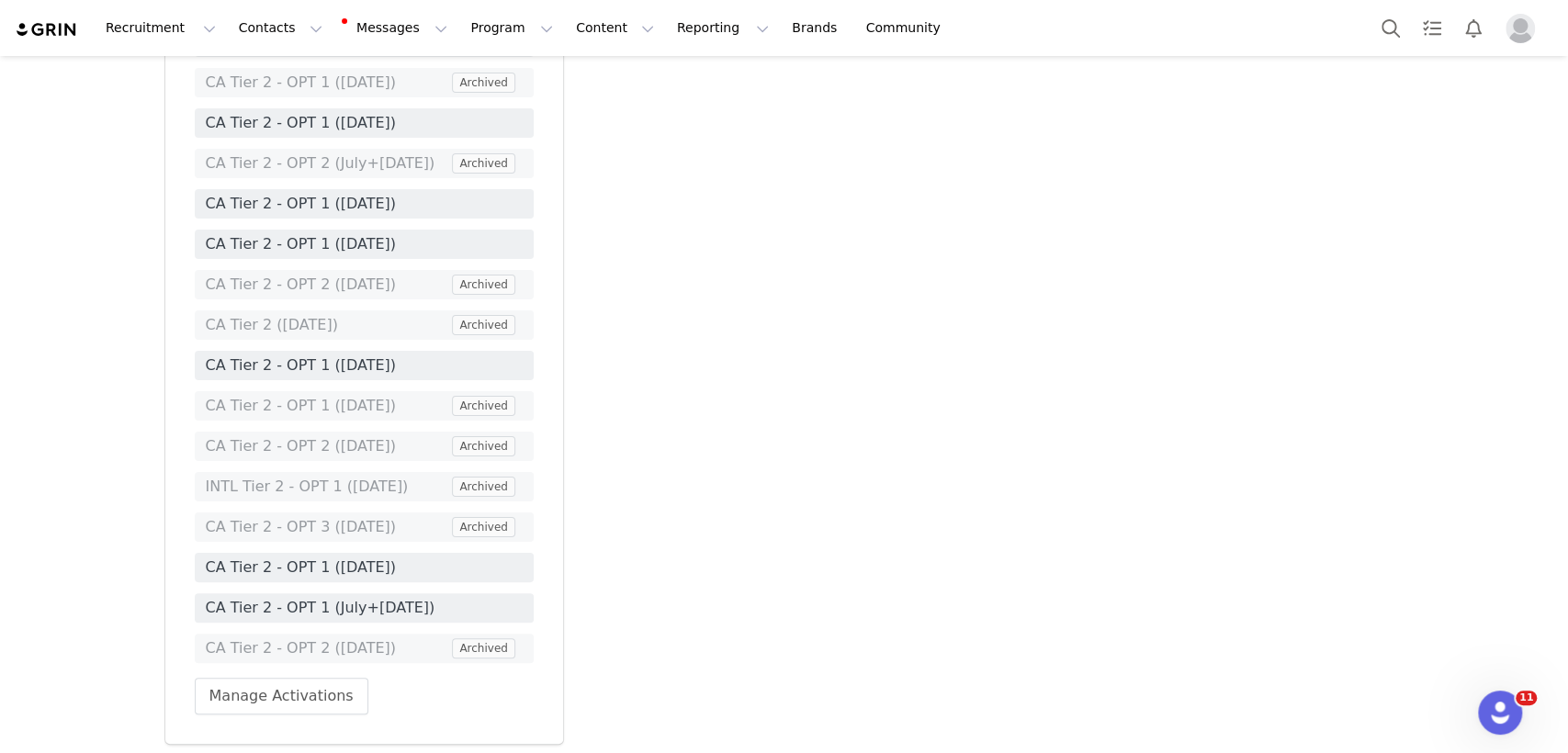
scroll to position [4771, 0]
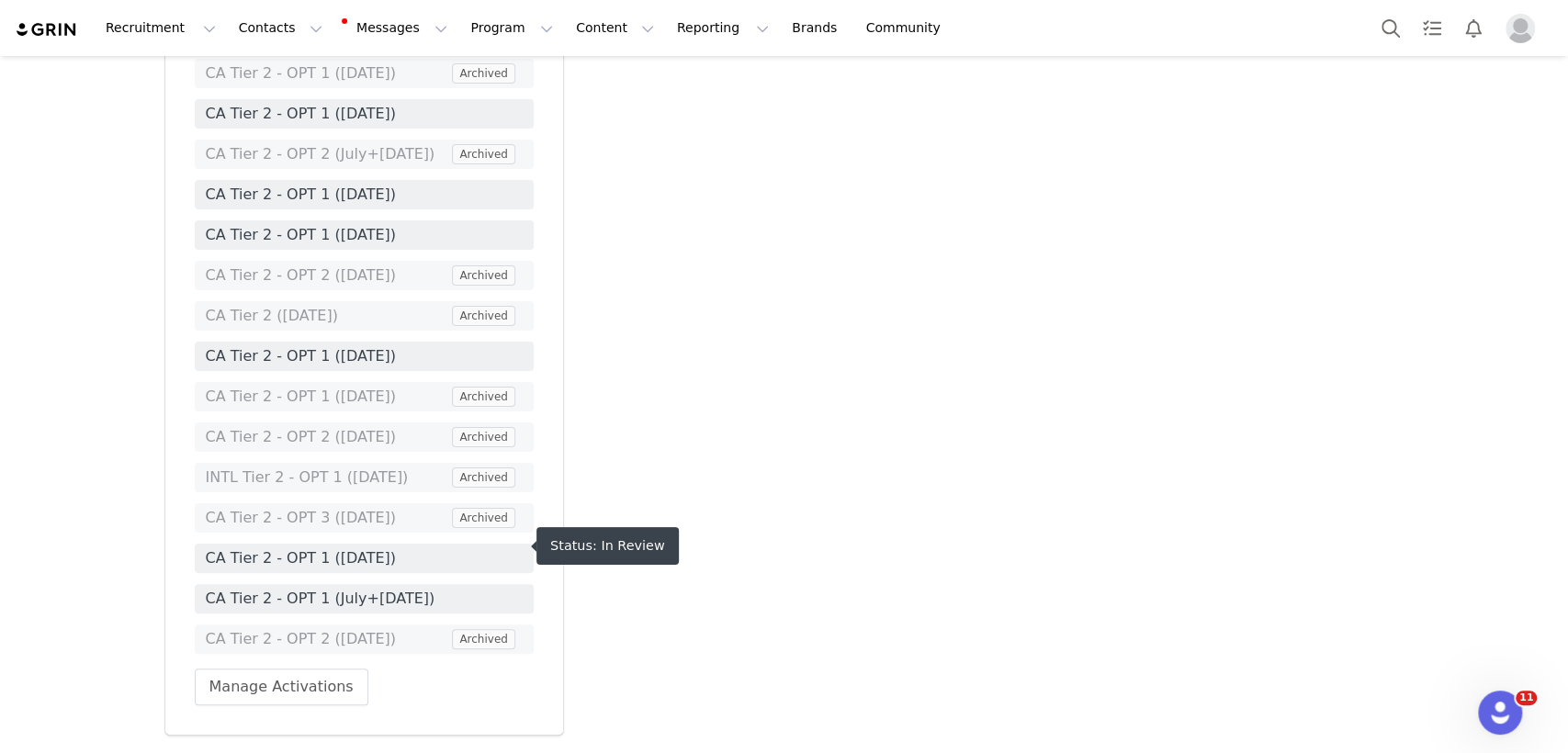
click at [421, 588] on span "CA Tier 2 - OPT 1 (July+[DATE])" at bounding box center [364, 598] width 317 height 22
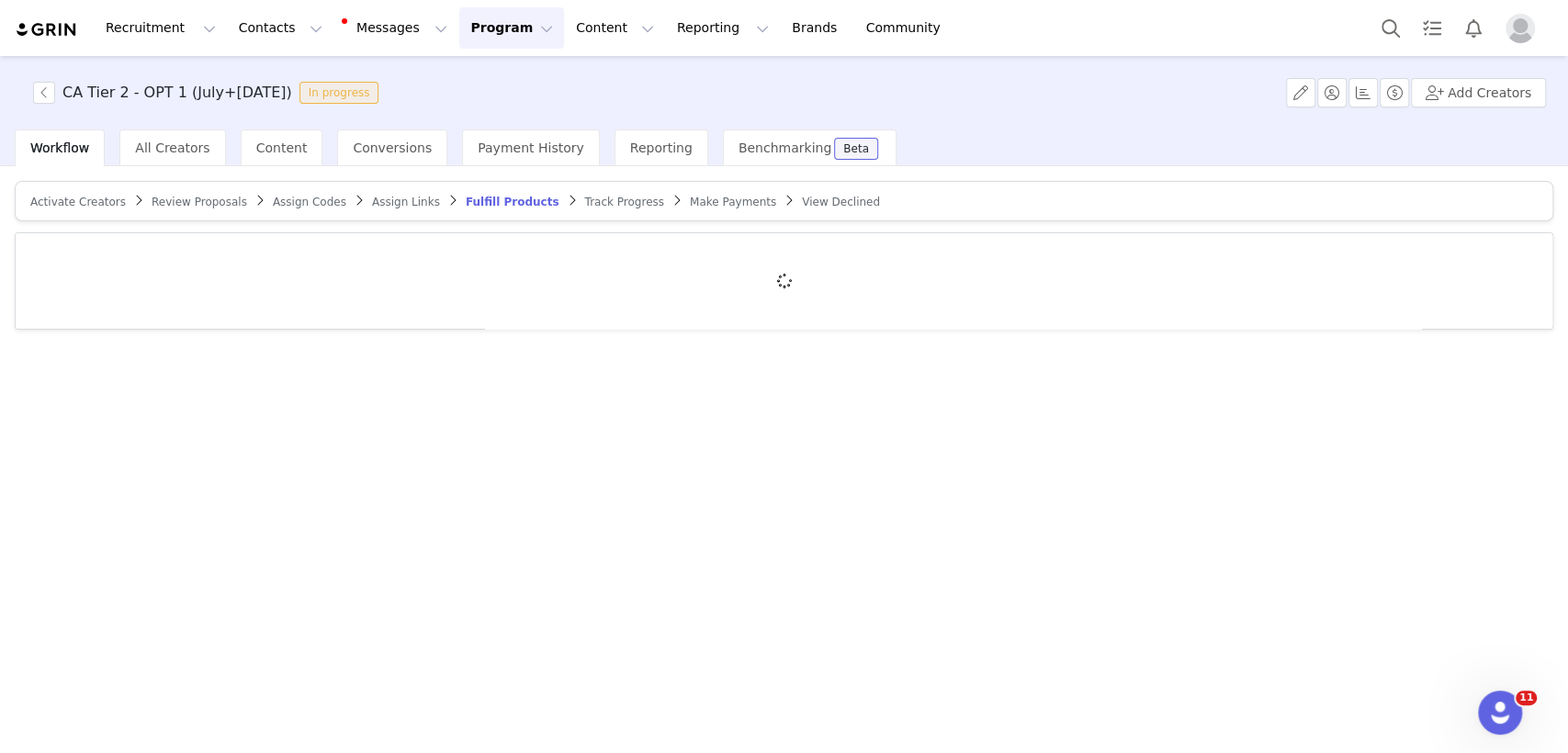
click at [172, 207] on link "Review Proposals" at bounding box center [200, 201] width 95 height 14
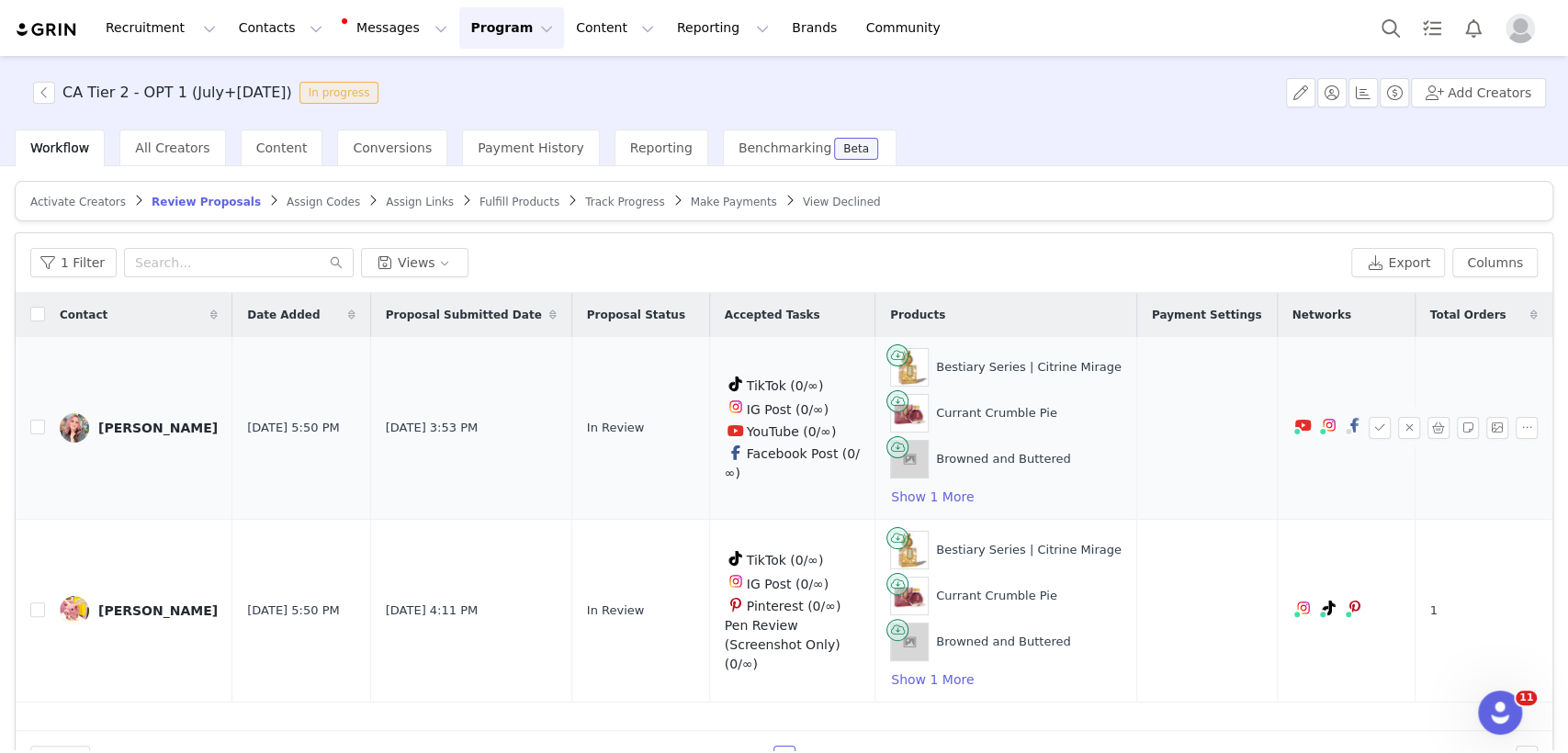
scroll to position [45, 0]
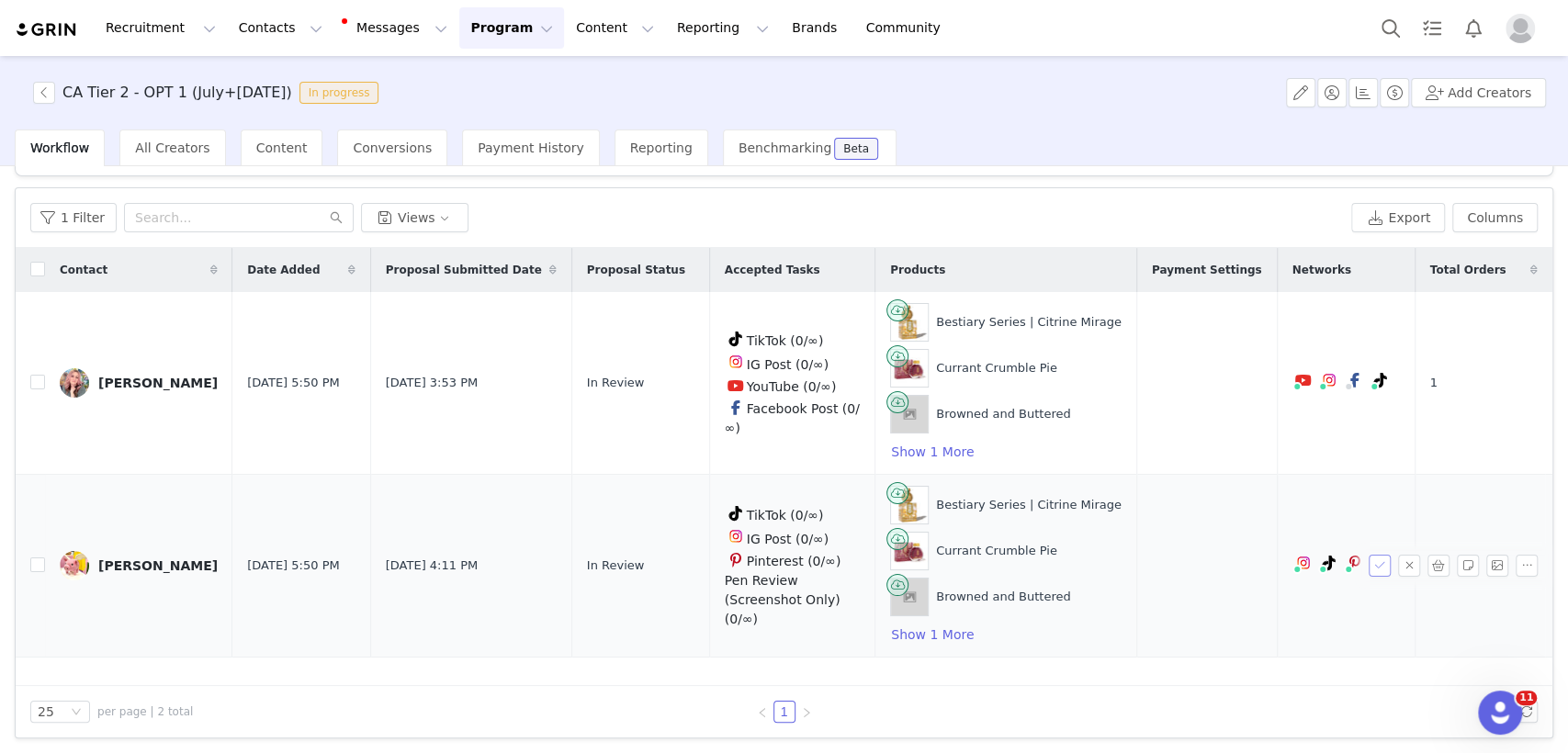
click at [1369, 566] on button "button" at bounding box center [1379, 565] width 22 height 22
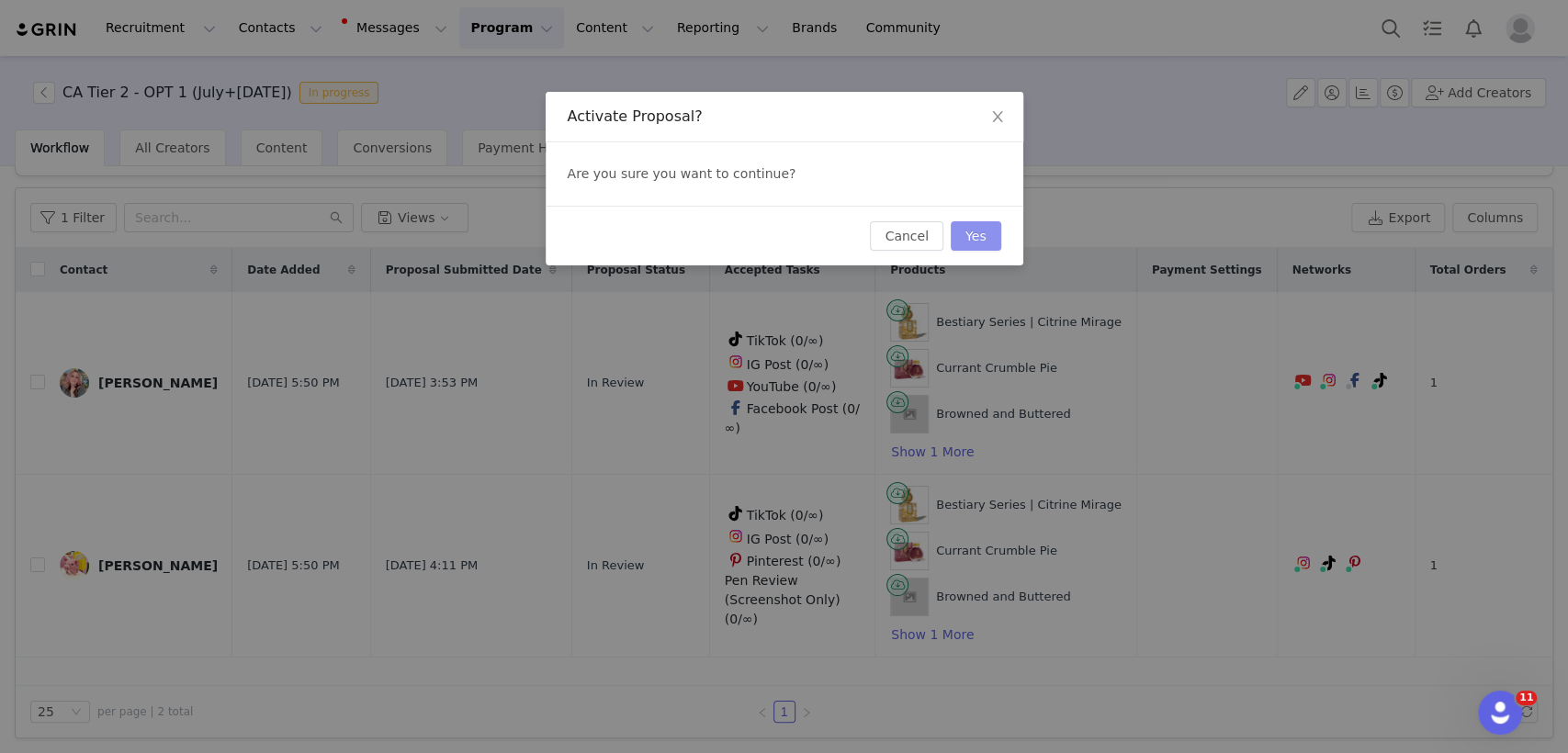
click at [987, 244] on button "Yes" at bounding box center [976, 235] width 51 height 29
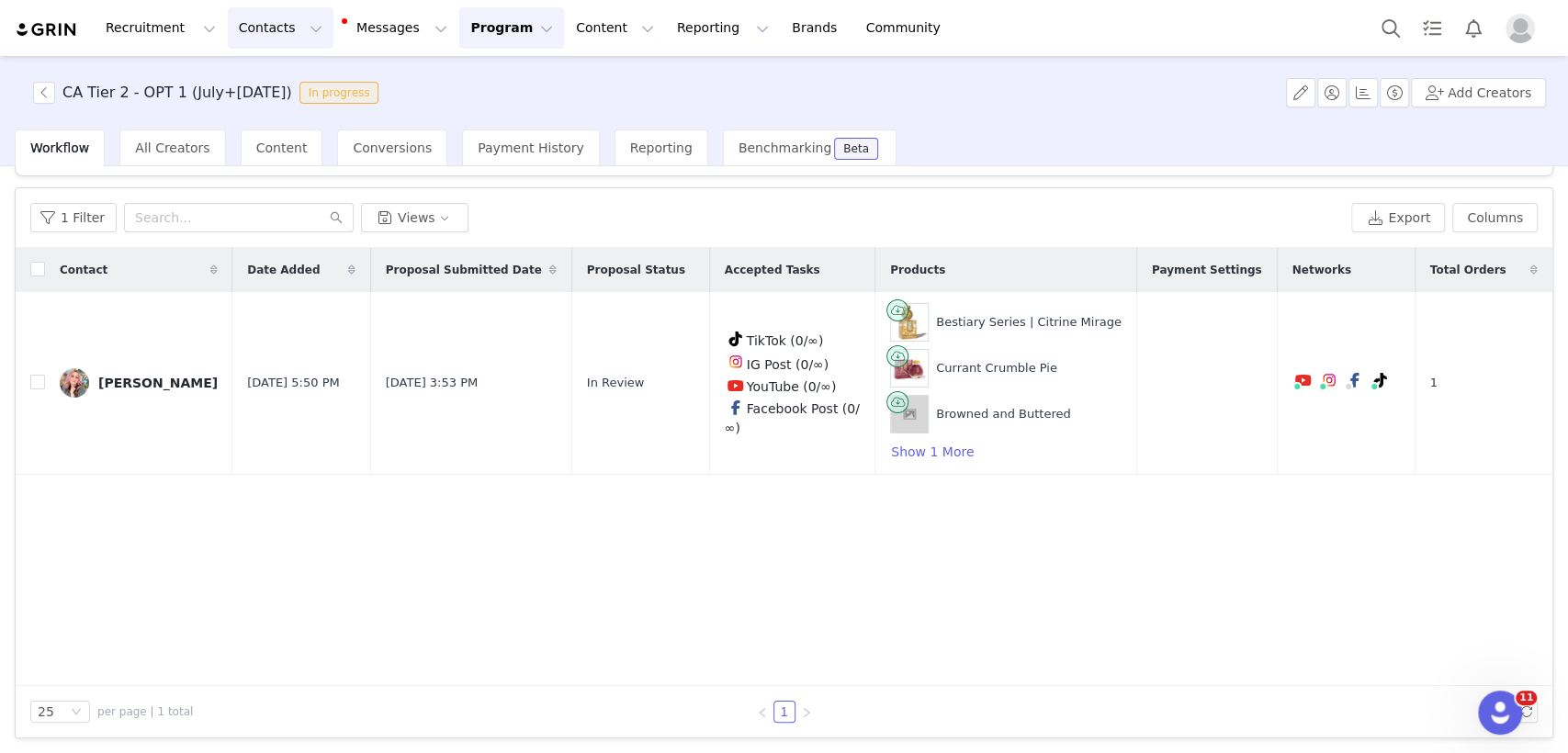
click at [242, 35] on button "Contacts Contacts" at bounding box center [280, 28] width 106 height 41
click at [244, 77] on p "Creators" at bounding box center [252, 82] width 55 height 19
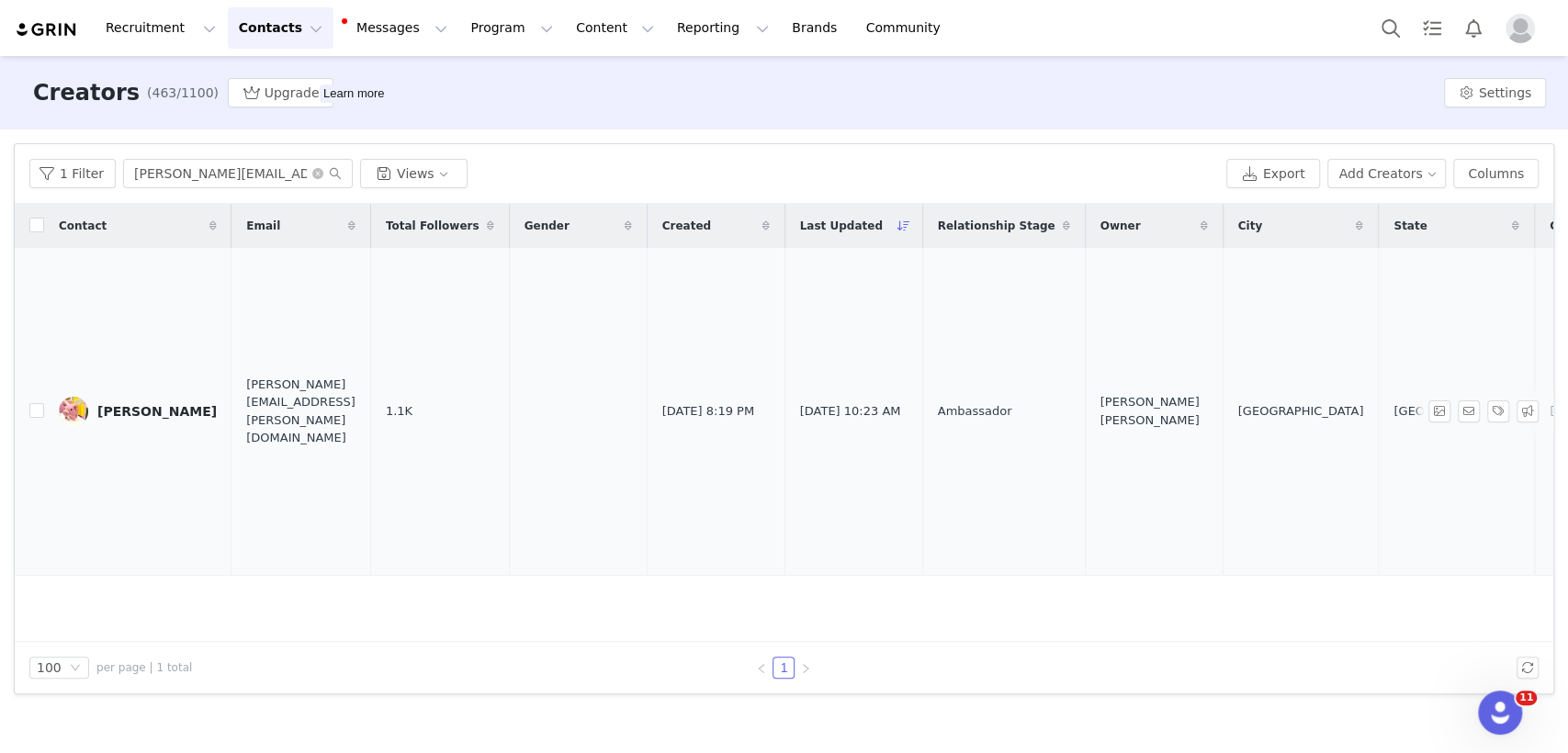
click at [103, 406] on div "[PERSON_NAME]" at bounding box center [157, 411] width 120 height 15
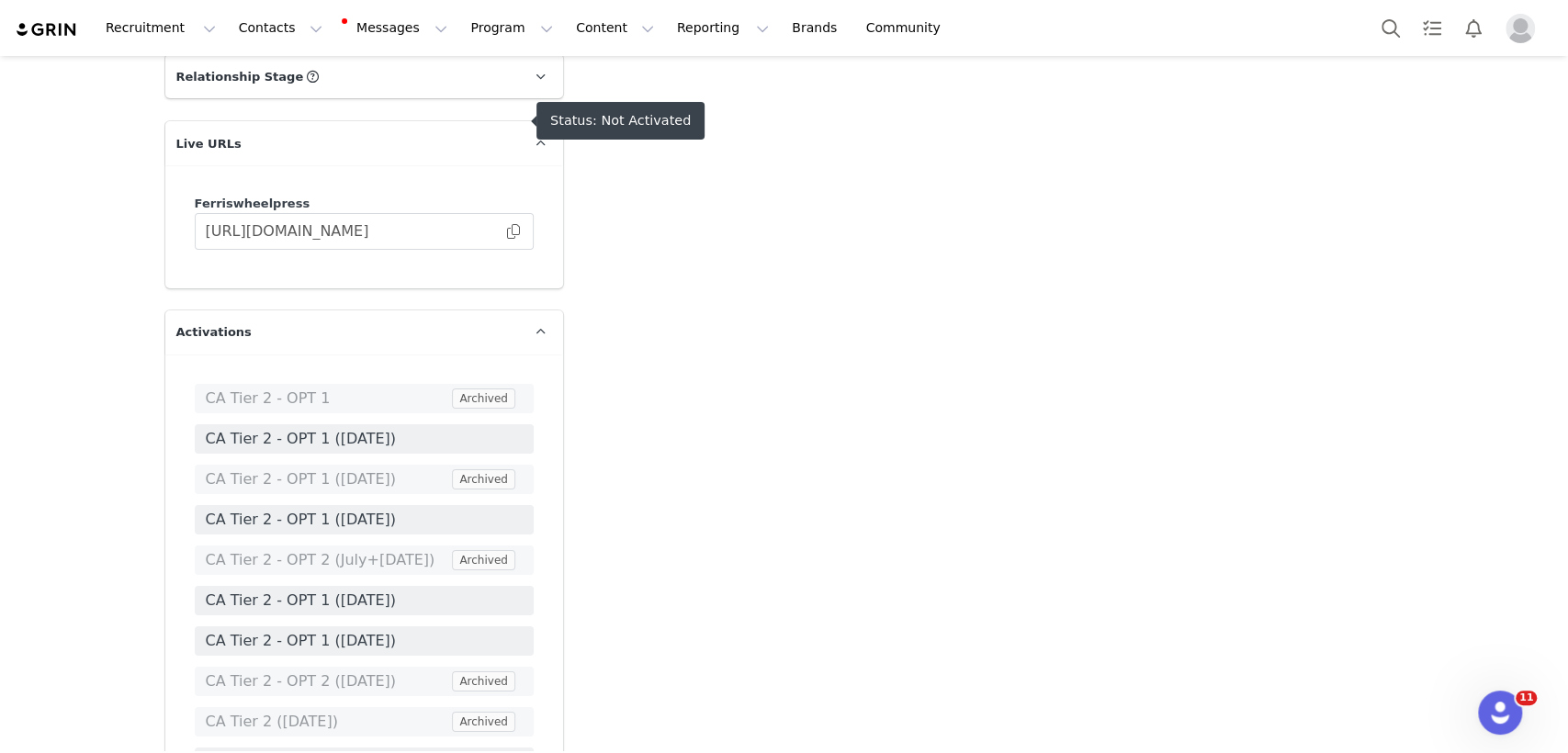
scroll to position [4751, 0]
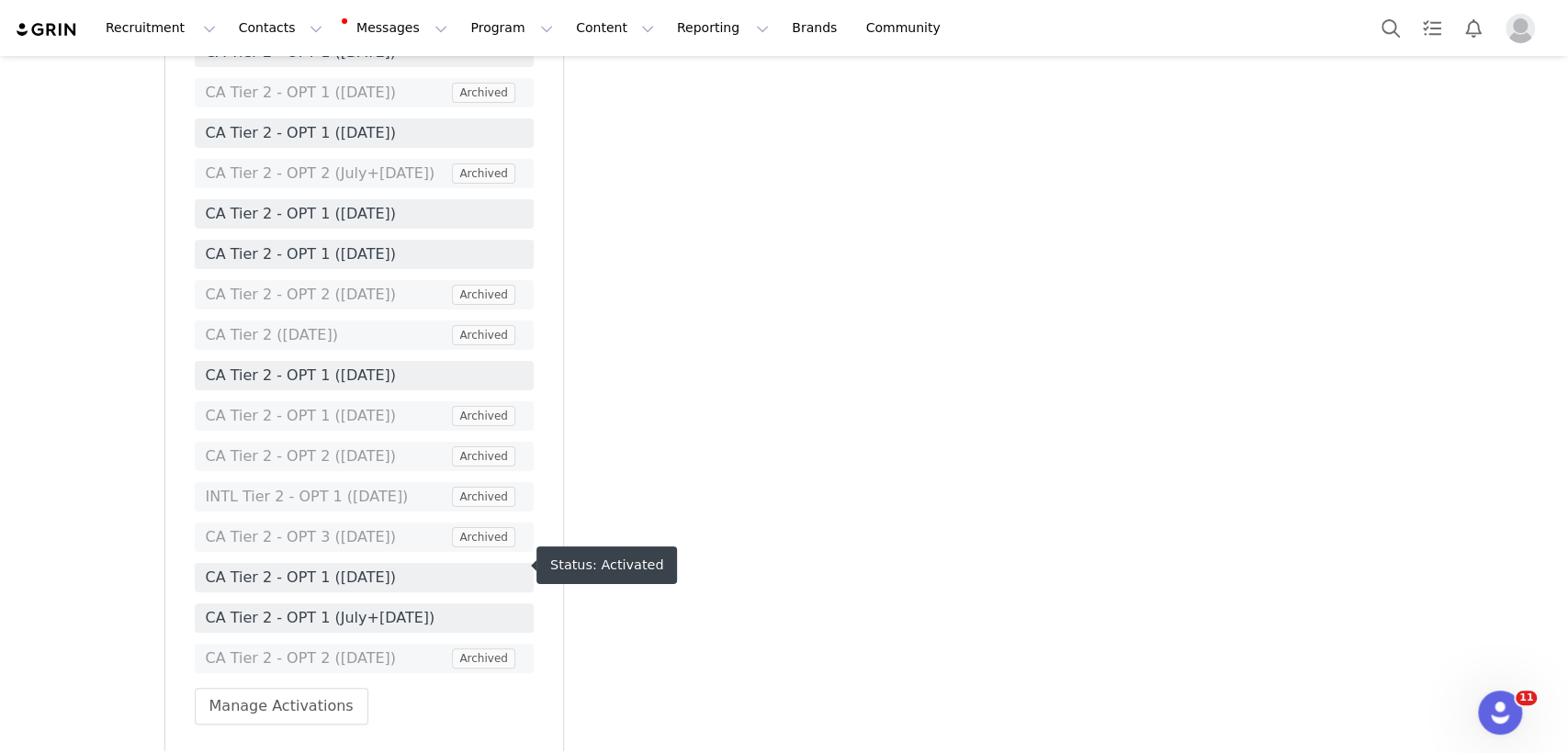
click at [306, 607] on span "CA Tier 2 - OPT 1 (July+[DATE])" at bounding box center [364, 618] width 317 height 22
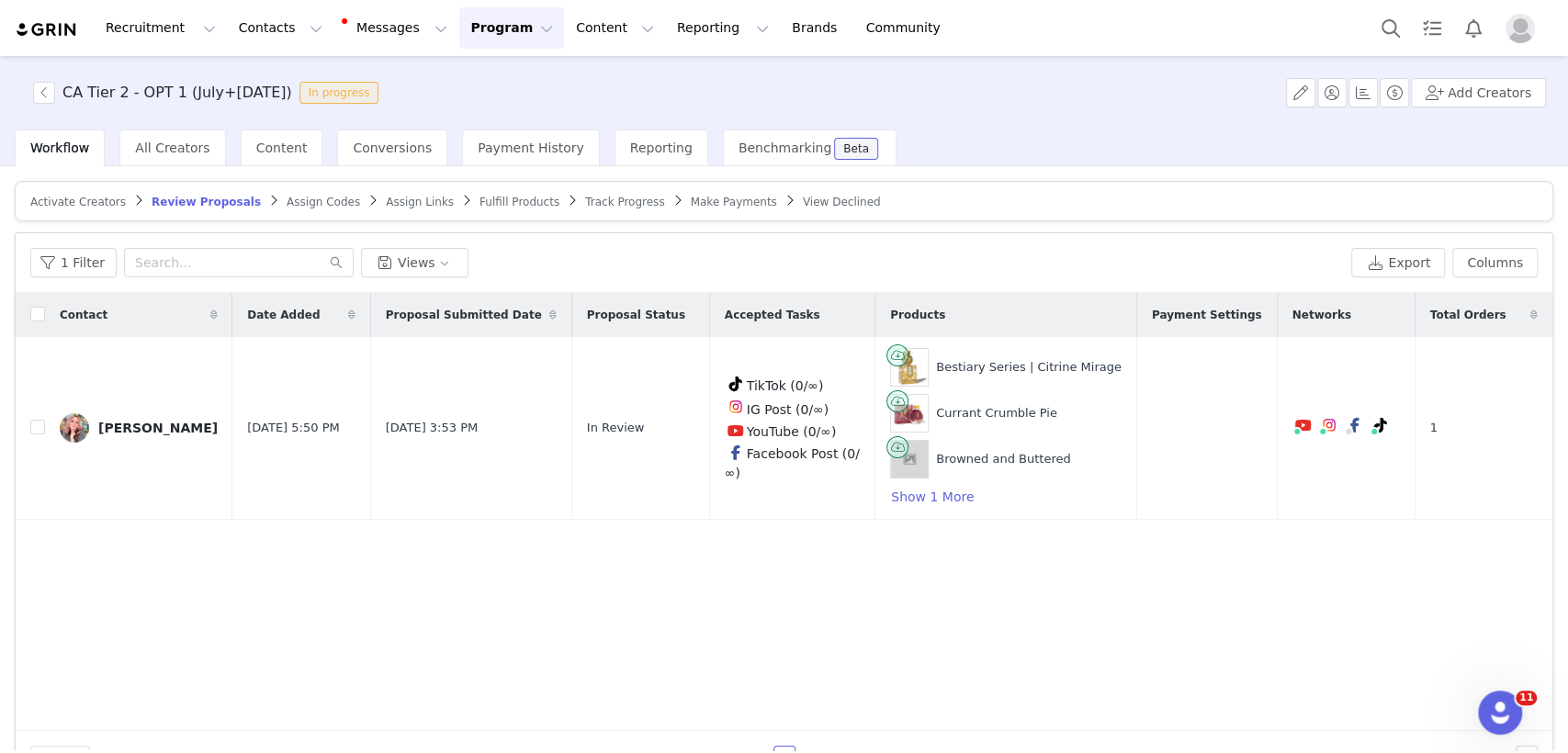
click at [480, 196] on span "Fulfill Products" at bounding box center [520, 201] width 80 height 13
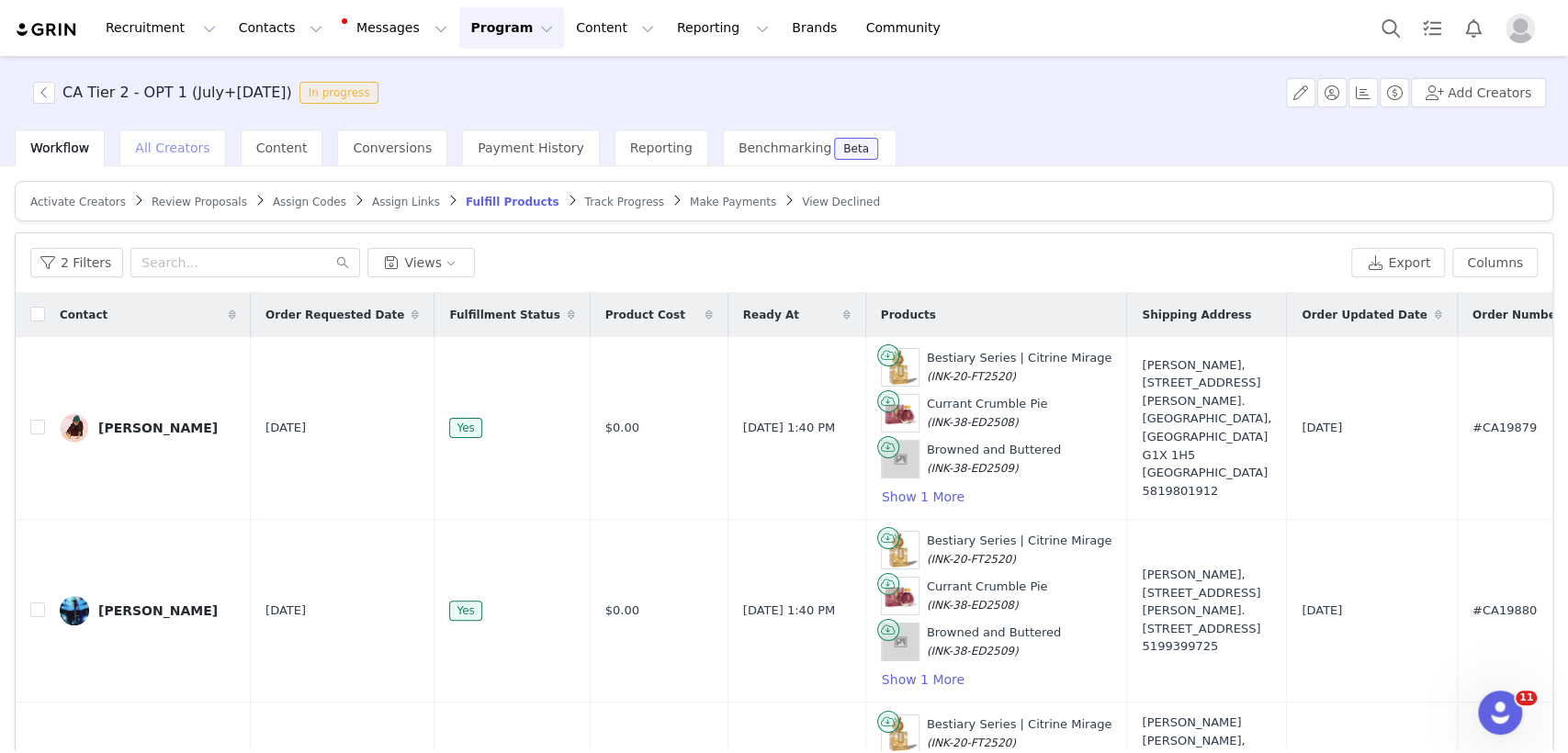
click at [161, 136] on div "All Creators" at bounding box center [172, 148] width 106 height 37
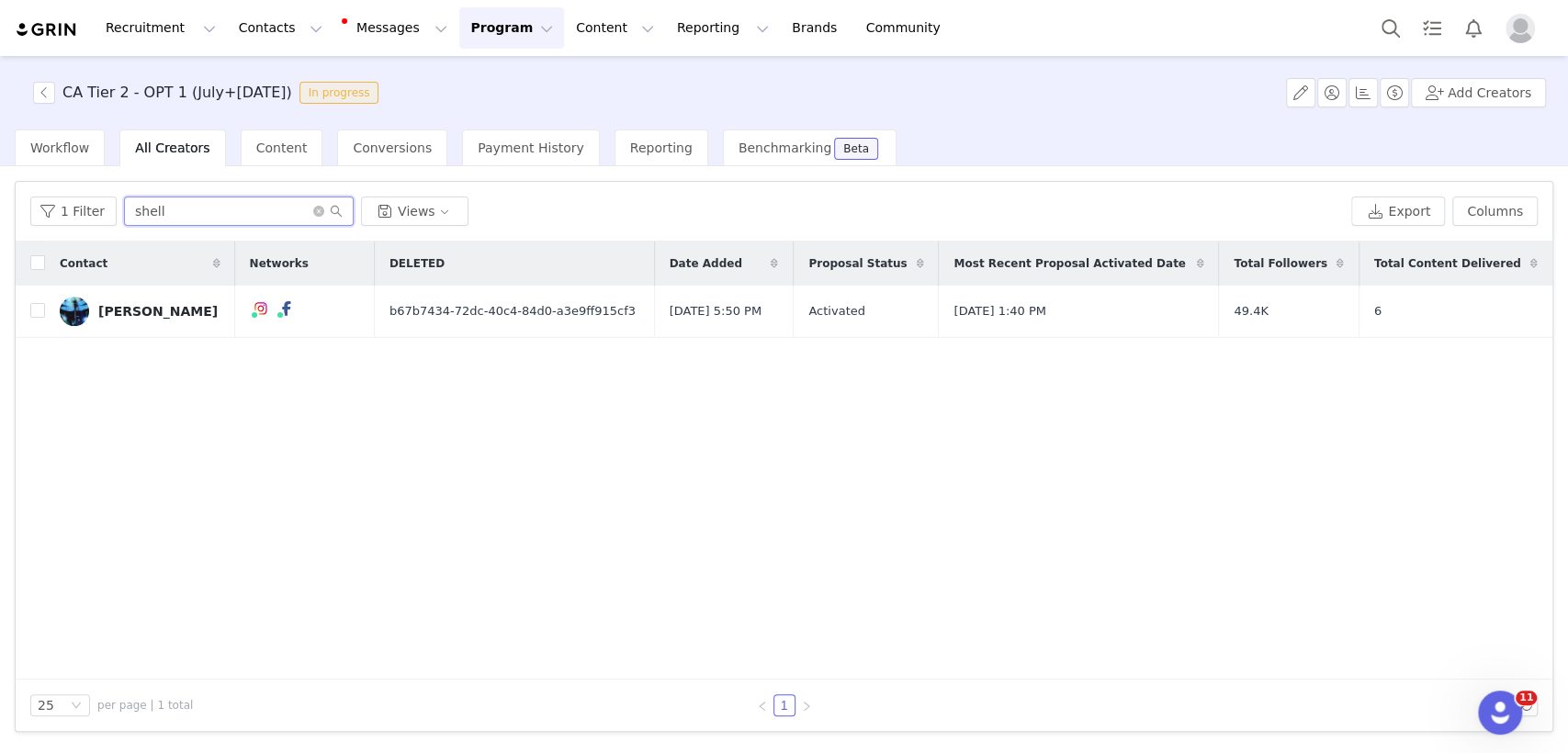
drag, startPoint x: 204, startPoint y: 204, endPoint x: 0, endPoint y: 222, distance: 204.8
click at [0, 222] on div "Filters Filter Logic And Or Date Added ~ Proposal Status Select Owner Select Co…" at bounding box center [784, 458] width 1568 height 584
type input "[PERSON_NAME]"
click at [131, 310] on div "[PERSON_NAME]" at bounding box center [158, 310] width 120 height 15
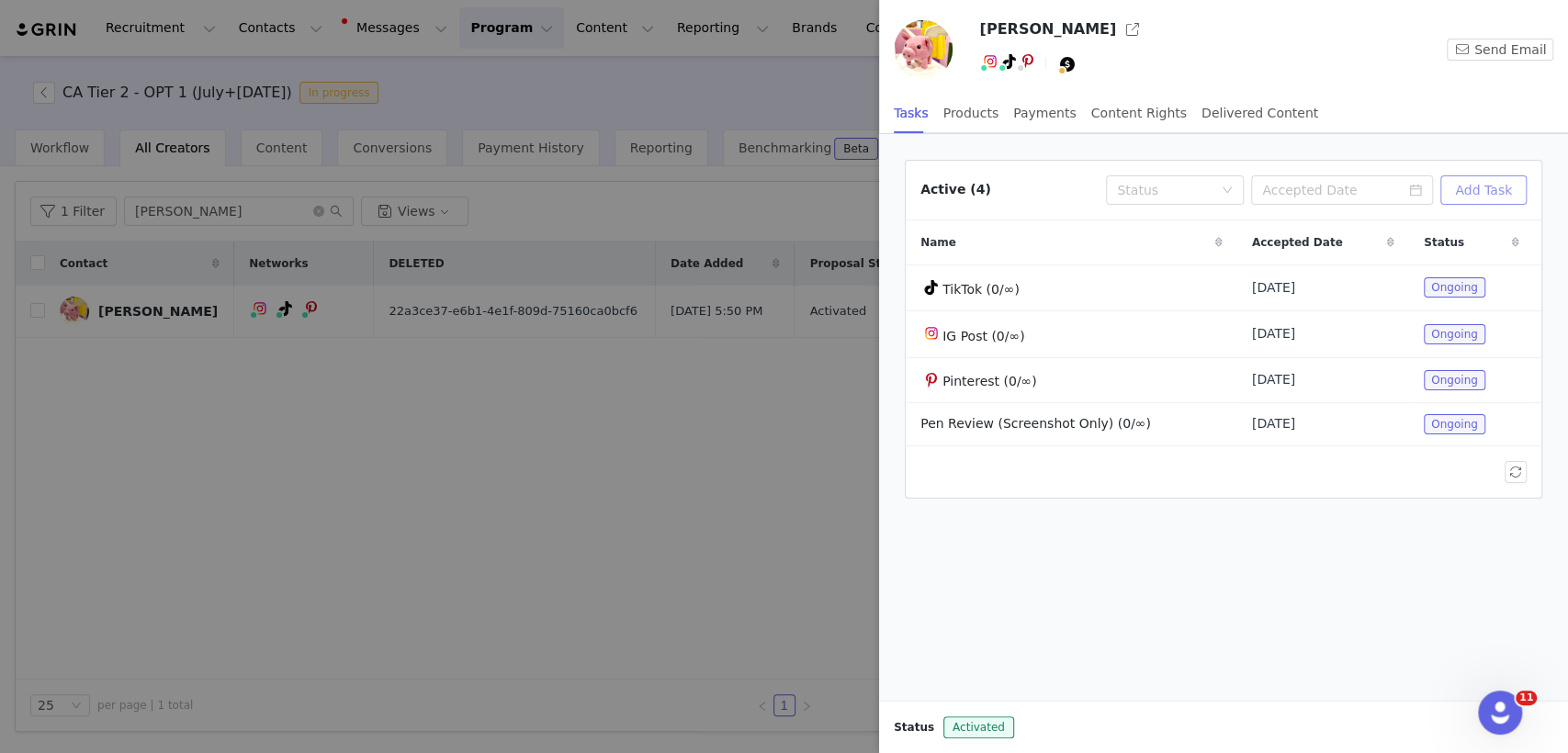
click at [1490, 186] on button "Add Task" at bounding box center [1483, 190] width 87 height 29
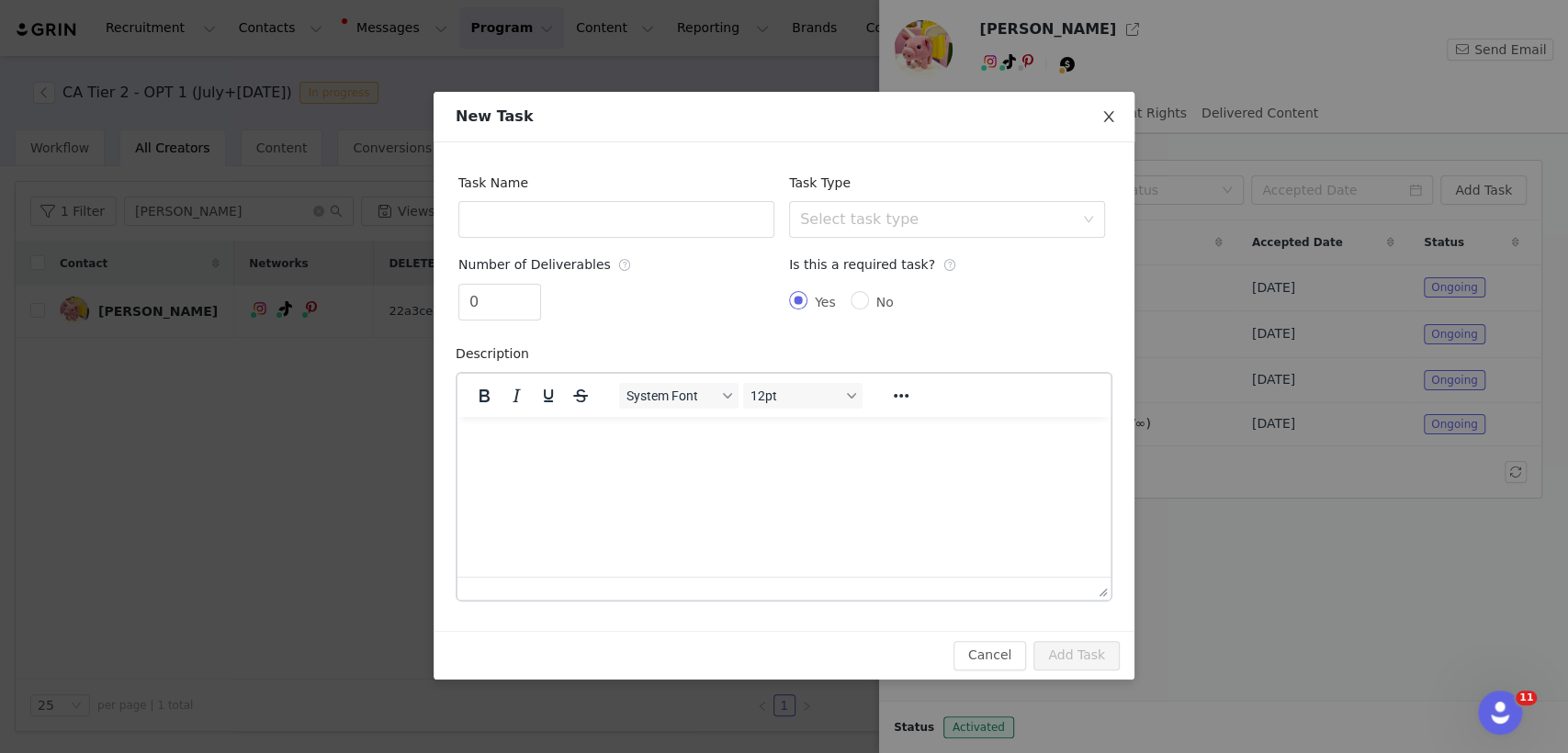
click at [1110, 115] on icon "icon: close" at bounding box center [1109, 116] width 10 height 11
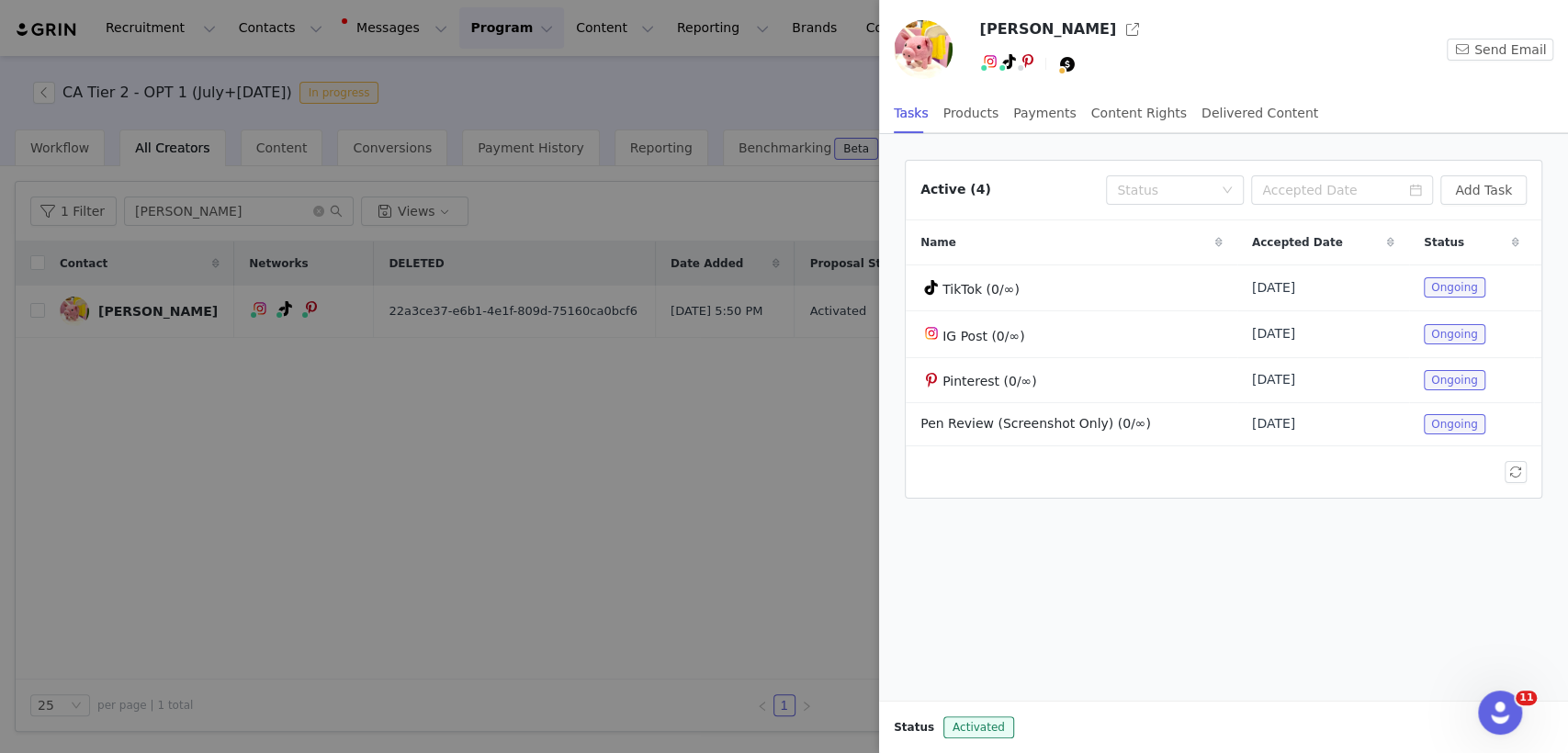
click at [773, 408] on div at bounding box center [784, 376] width 1568 height 753
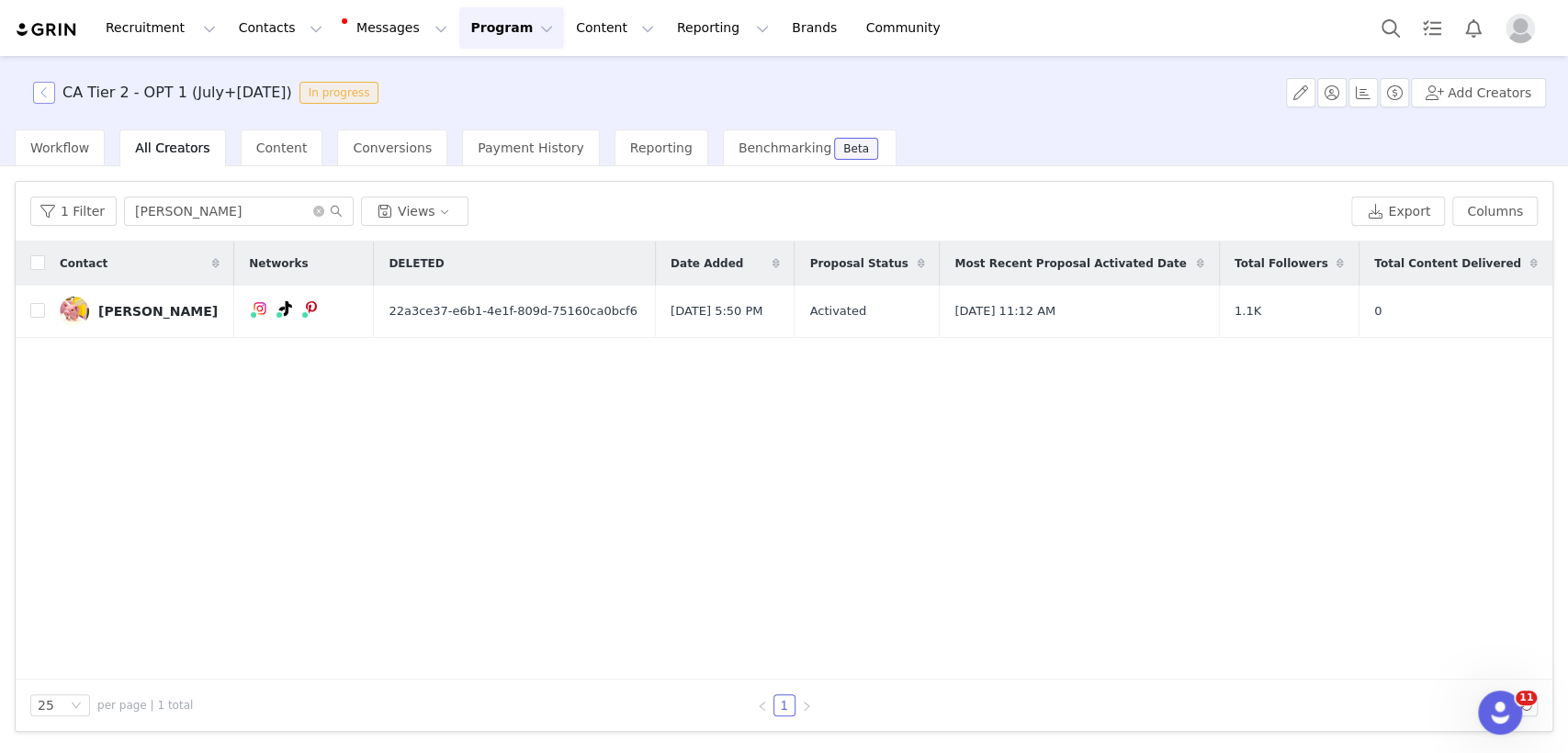
click at [44, 95] on button "button" at bounding box center [44, 92] width 22 height 22
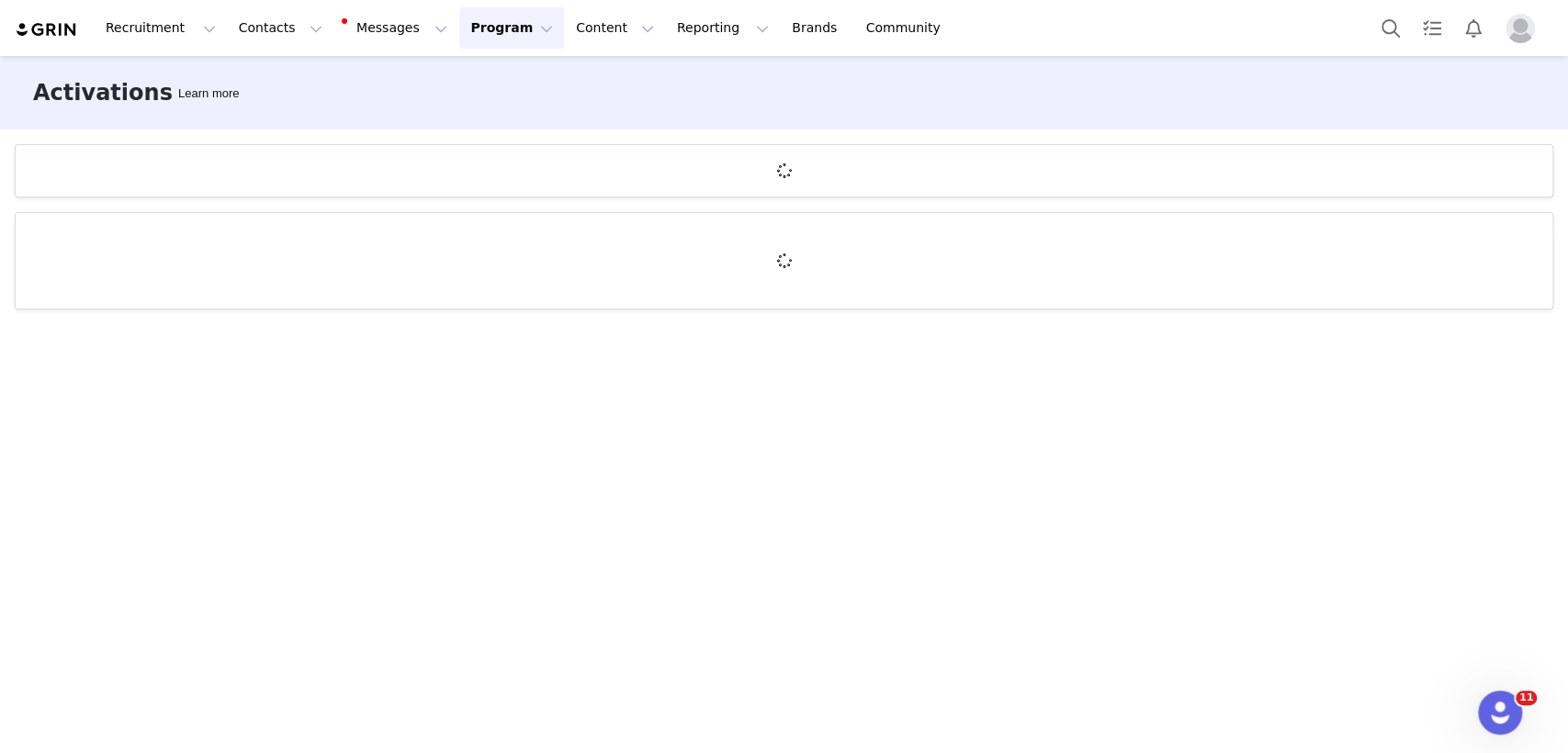
click at [256, 5] on div "Recruitment Recruitment Creator Search Curated Lists Landing Pages Web Extensio…" at bounding box center [784, 28] width 1568 height 56
click at [256, 28] on button "Contacts Contacts" at bounding box center [280, 28] width 106 height 41
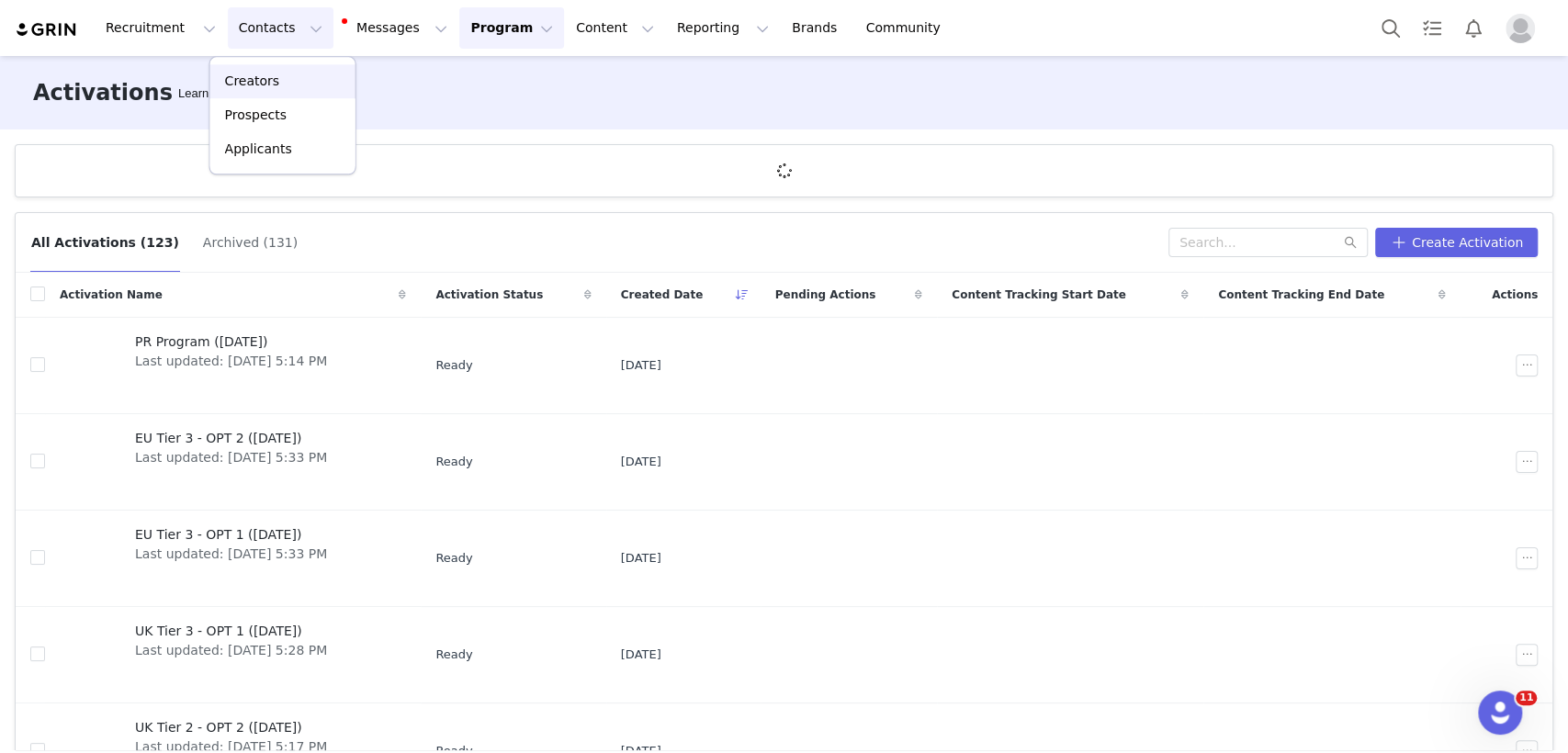
click at [262, 79] on p "Creators" at bounding box center [252, 82] width 55 height 19
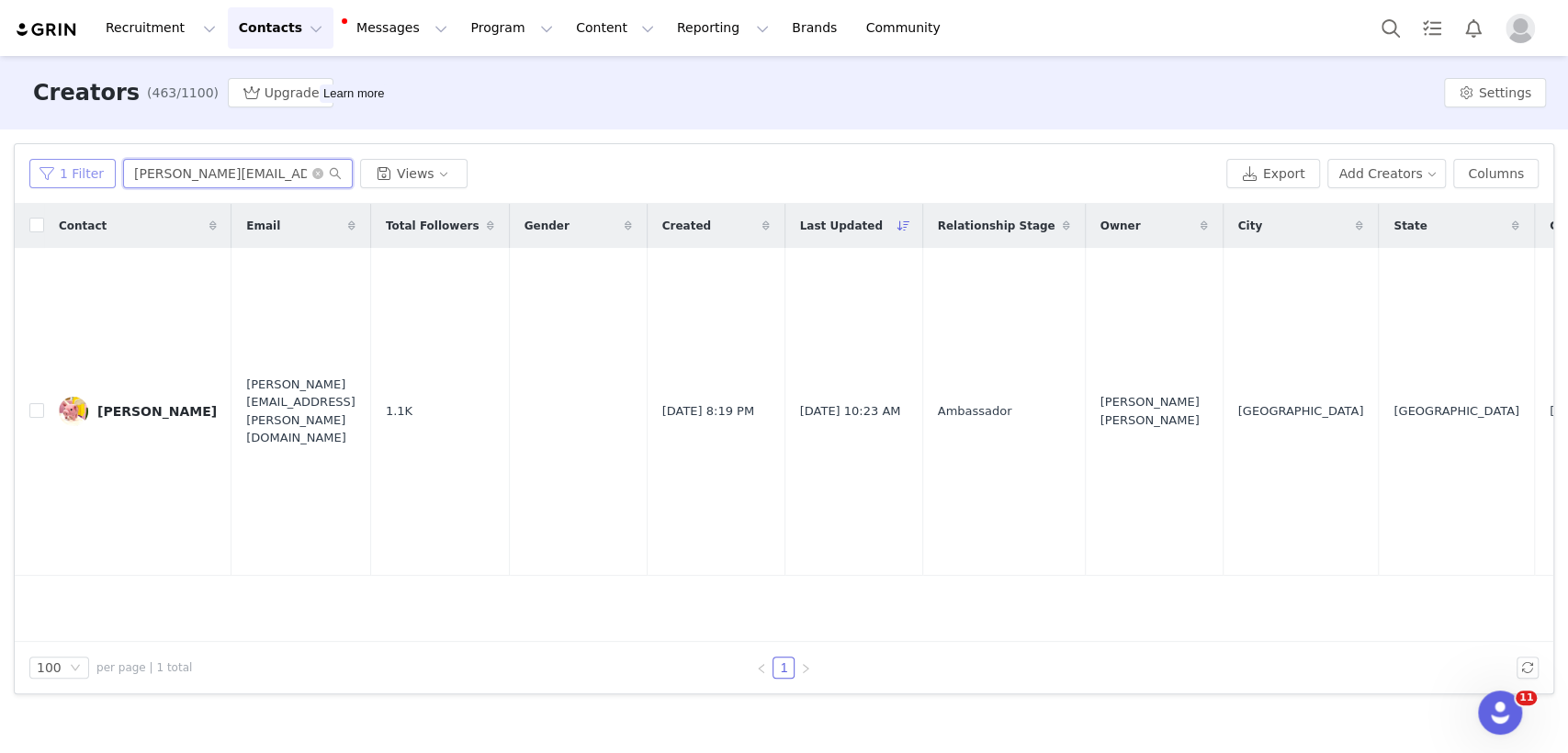
drag, startPoint x: 257, startPoint y: 179, endPoint x: 95, endPoint y: 170, distance: 162.2
click at [95, 170] on div "1 Filter [PERSON_NAME][EMAIL_ADDRESS][PERSON_NAME][DOMAIN_NAME] Views" at bounding box center [624, 173] width 1189 height 29
paste input "[DOMAIN_NAME]"
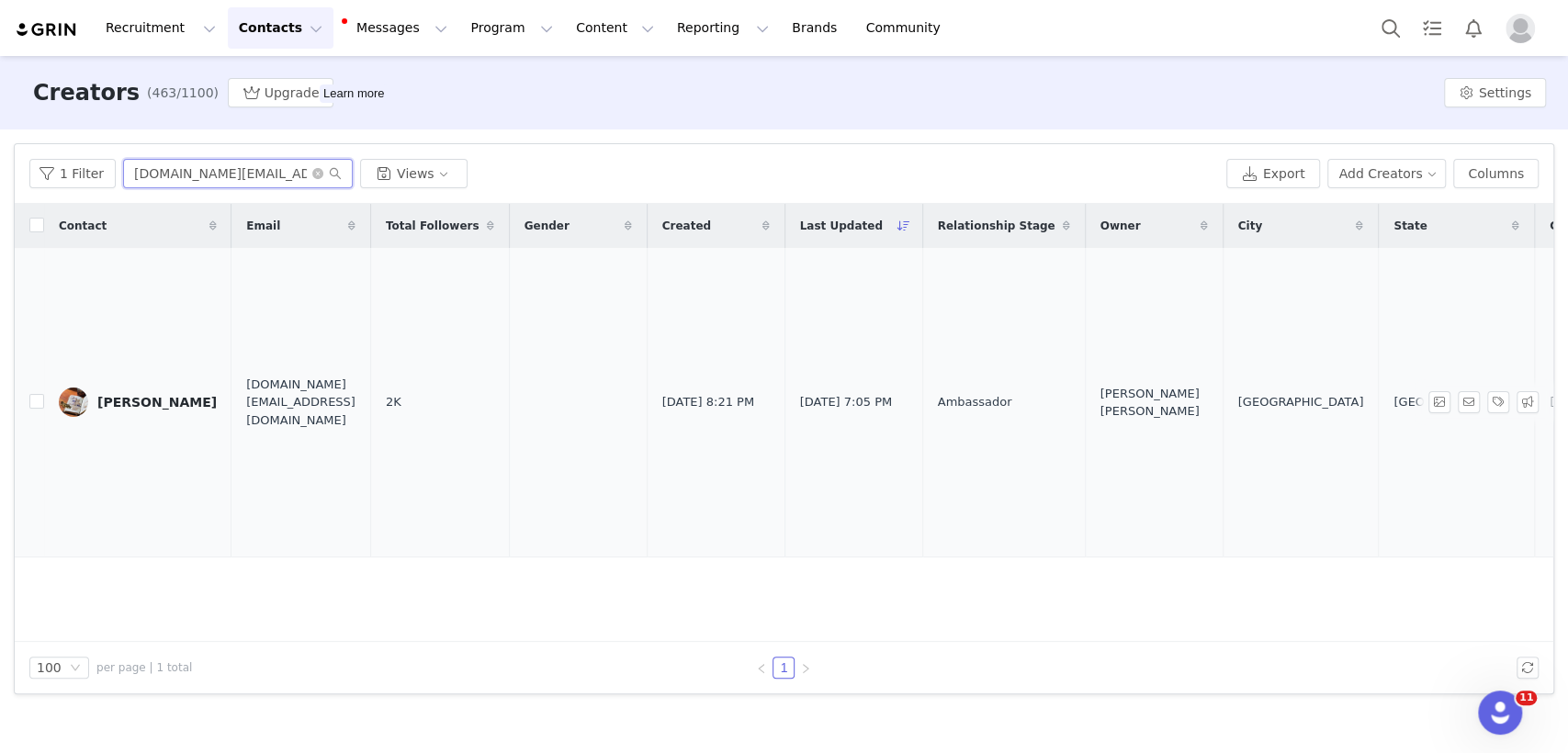
type input "[DOMAIN_NAME][EMAIL_ADDRESS][DOMAIN_NAME]"
click at [150, 403] on div "[PERSON_NAME]" at bounding box center [157, 402] width 120 height 15
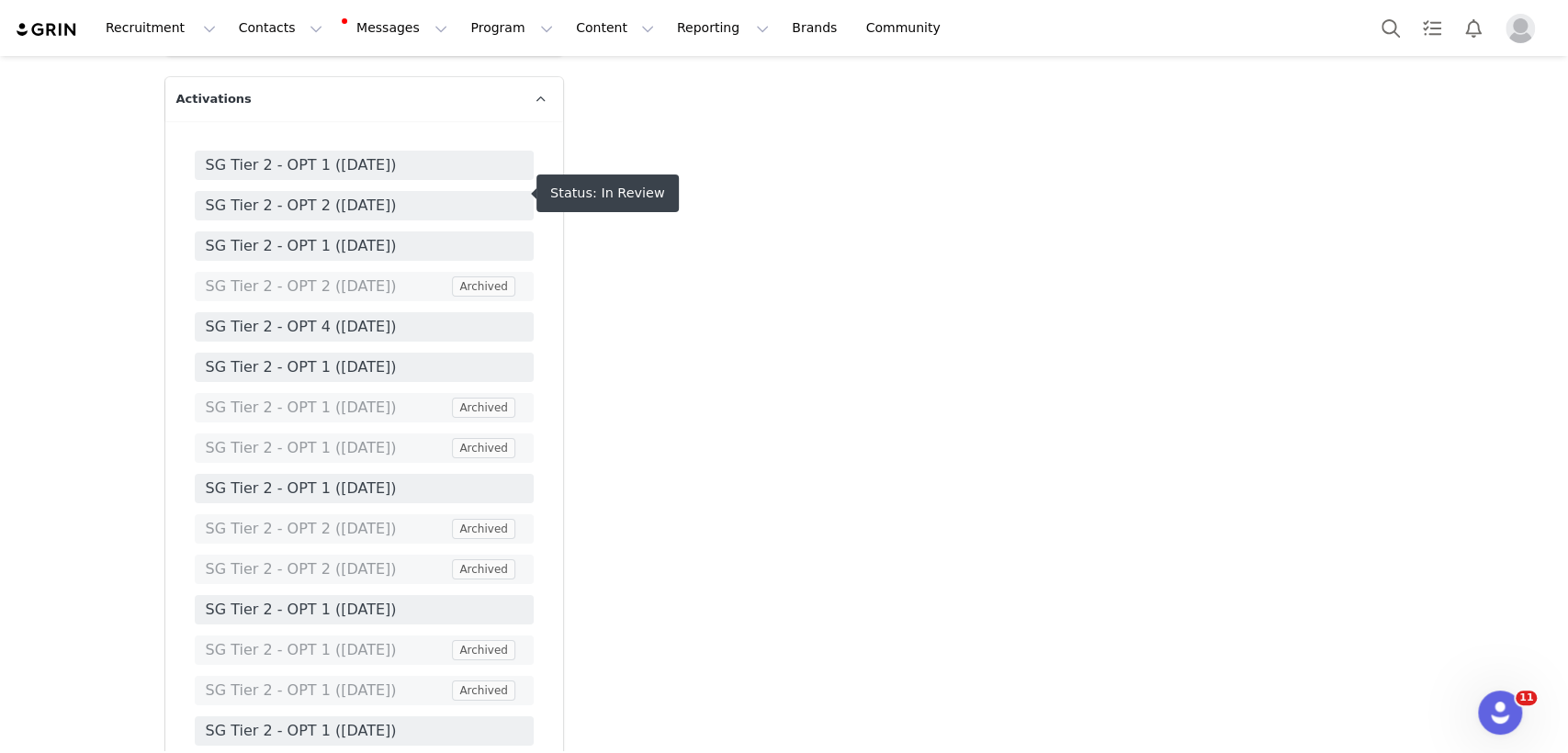
click at [434, 195] on span "SG Tier 2 - OPT 2 ([DATE])" at bounding box center [364, 205] width 317 height 22
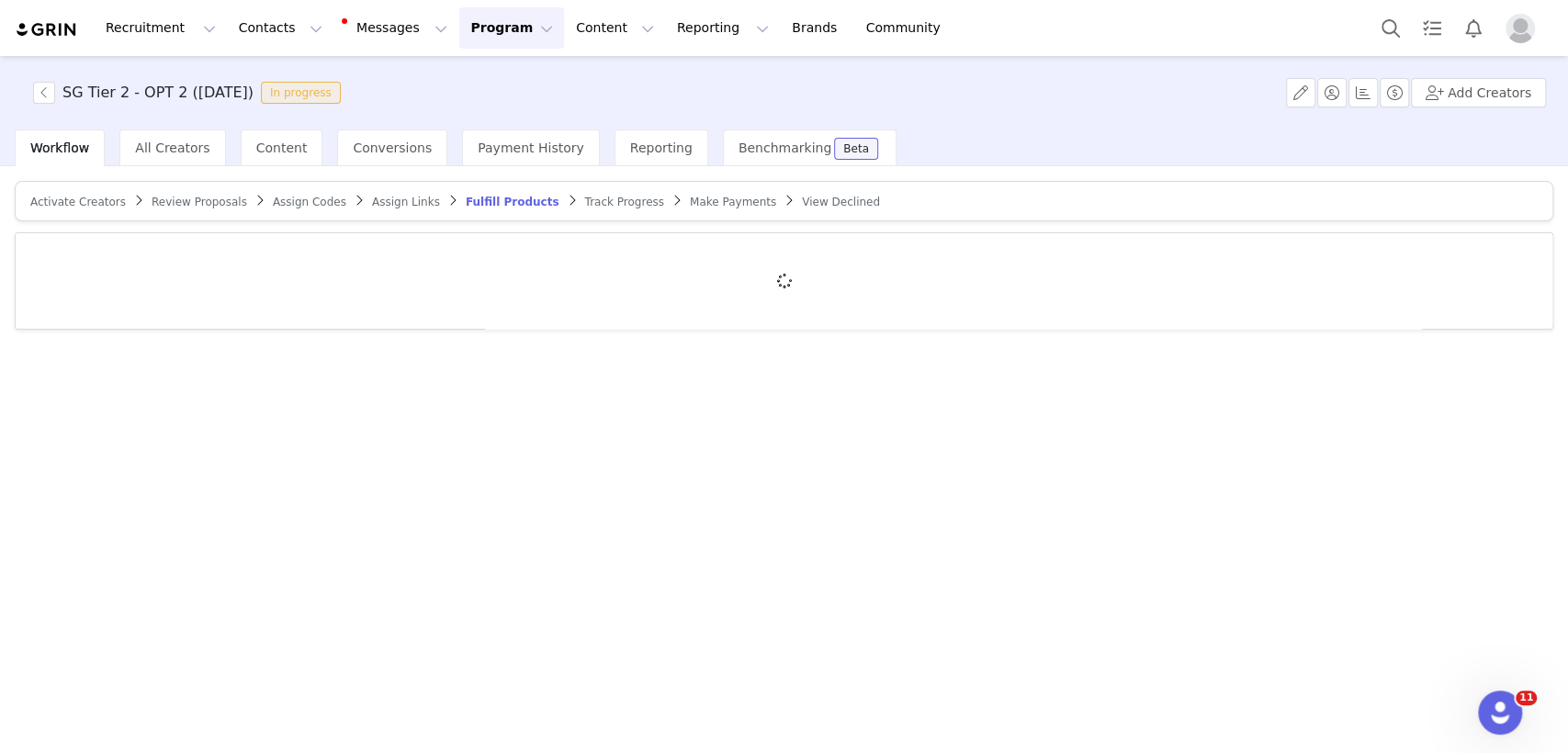
click at [173, 200] on span "Review Proposals" at bounding box center [200, 201] width 95 height 13
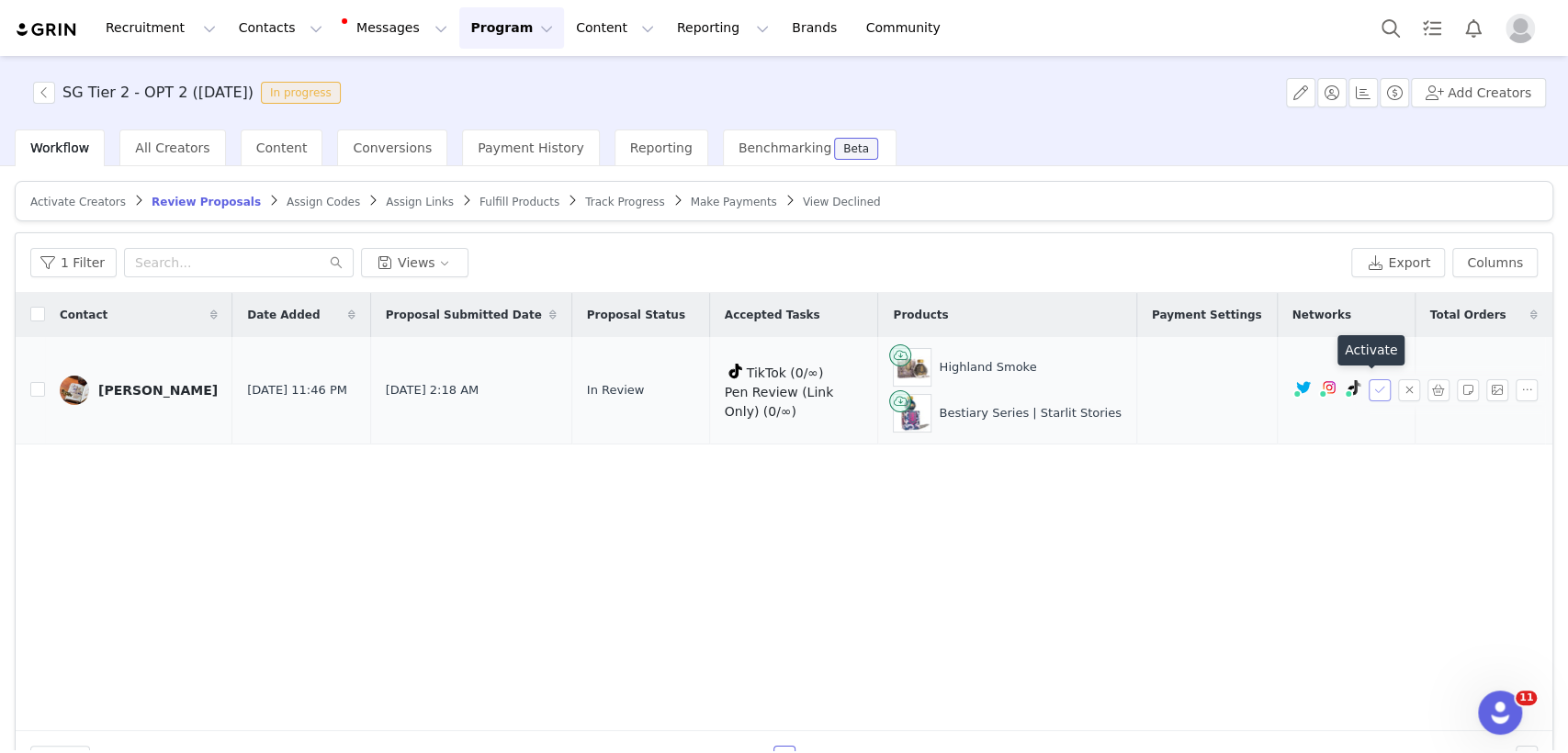
click at [1368, 388] on button "button" at bounding box center [1379, 390] width 22 height 22
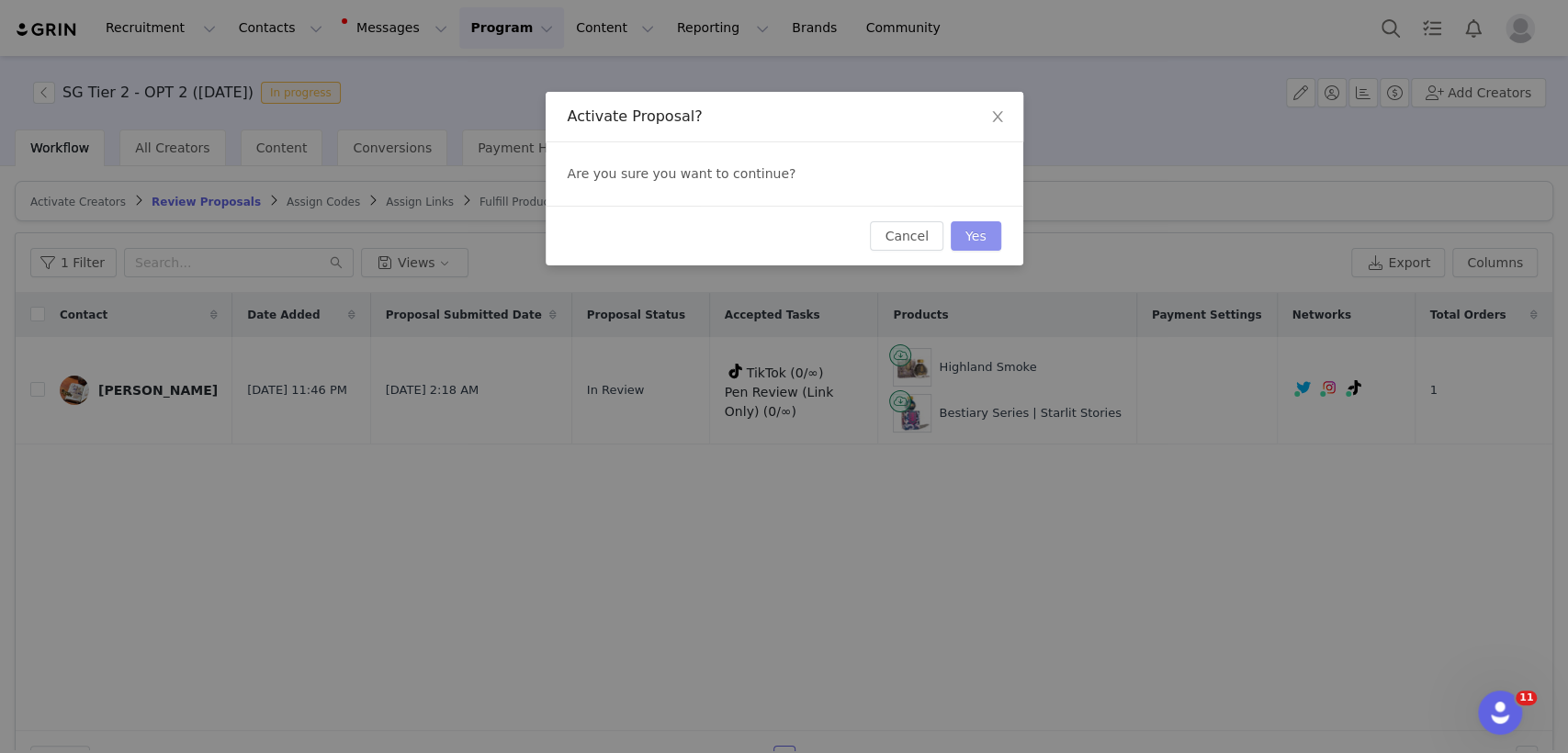
click at [963, 247] on button "Yes" at bounding box center [976, 235] width 51 height 29
